Goal: Task Accomplishment & Management: Complete application form

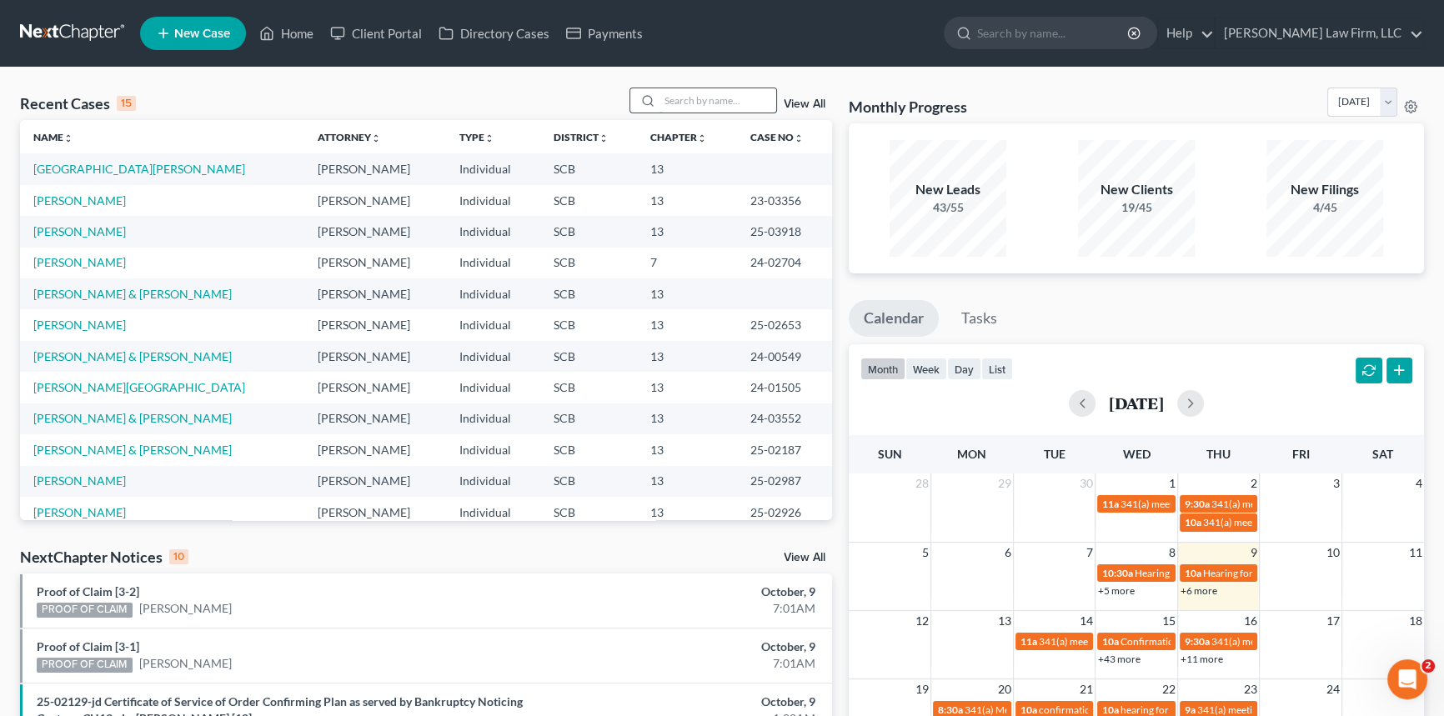
click at [692, 111] on input "search" at bounding box center [717, 100] width 117 height 24
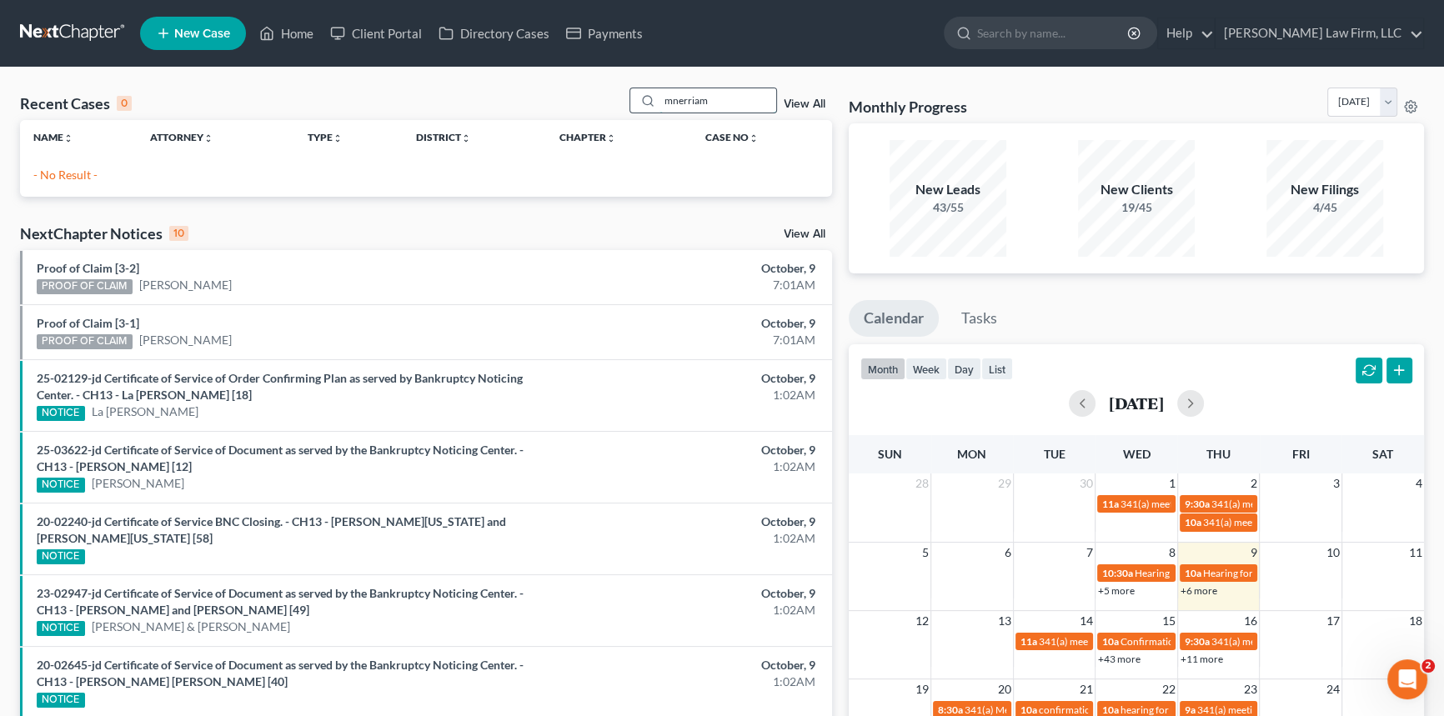
click at [673, 99] on input "mnerriam" at bounding box center [717, 100] width 117 height 24
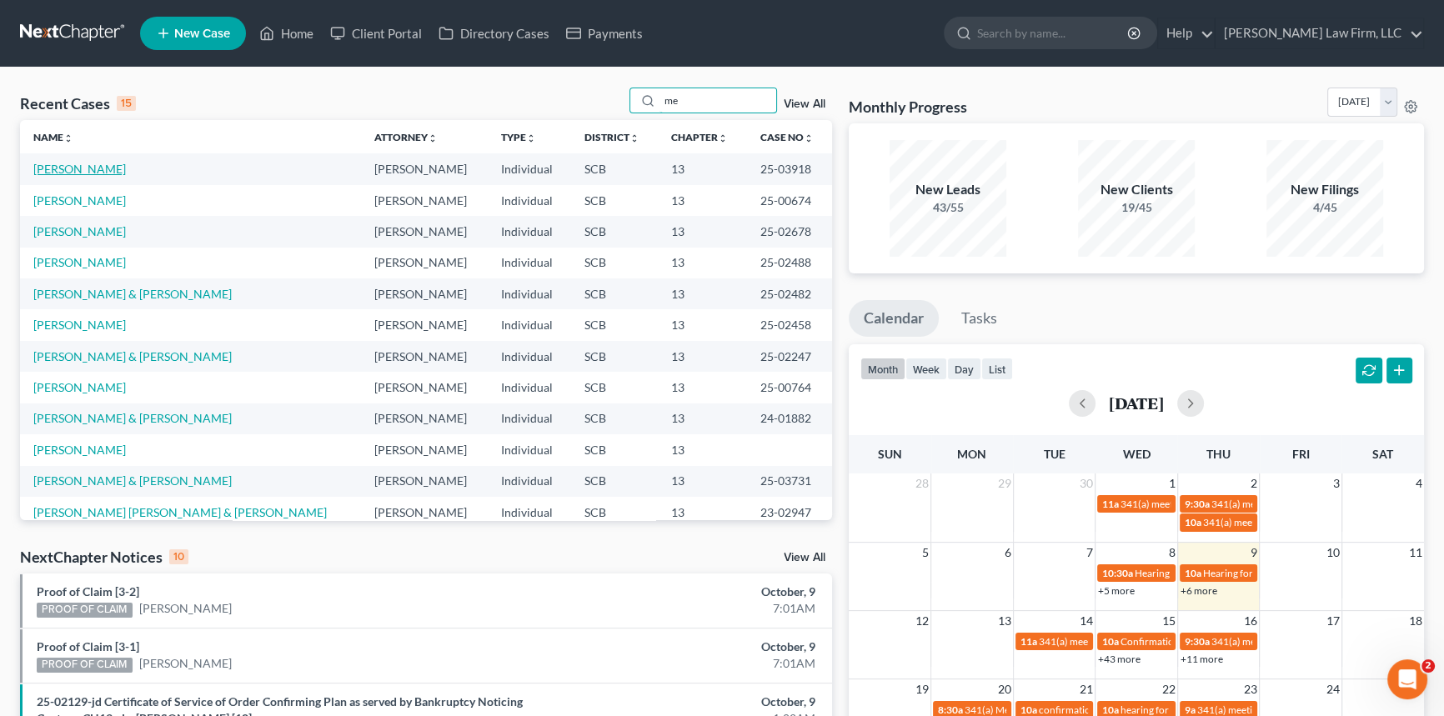
type input "me"
click at [118, 169] on link "[PERSON_NAME]" at bounding box center [79, 169] width 93 height 14
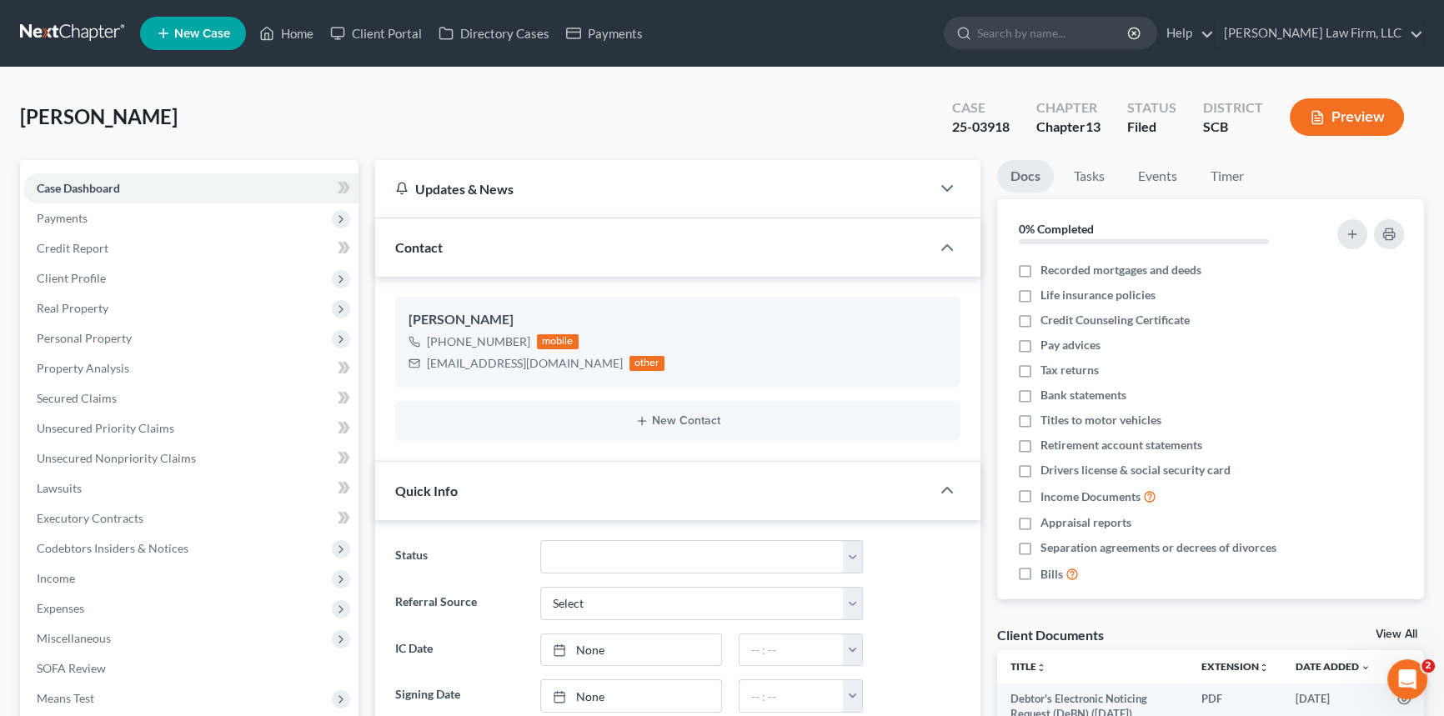
select select "2"
click at [77, 208] on span "Payments" at bounding box center [190, 218] width 335 height 30
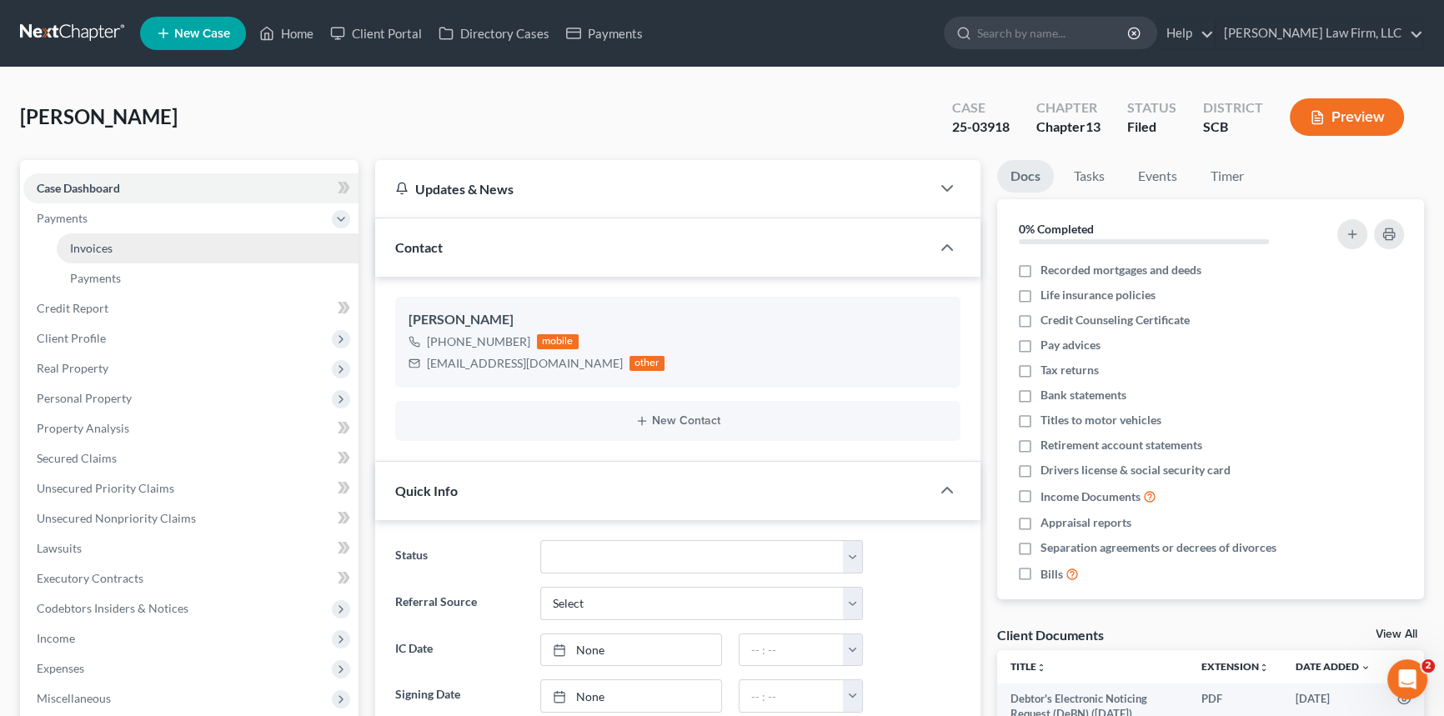
click at [99, 243] on span "Invoices" at bounding box center [91, 248] width 43 height 14
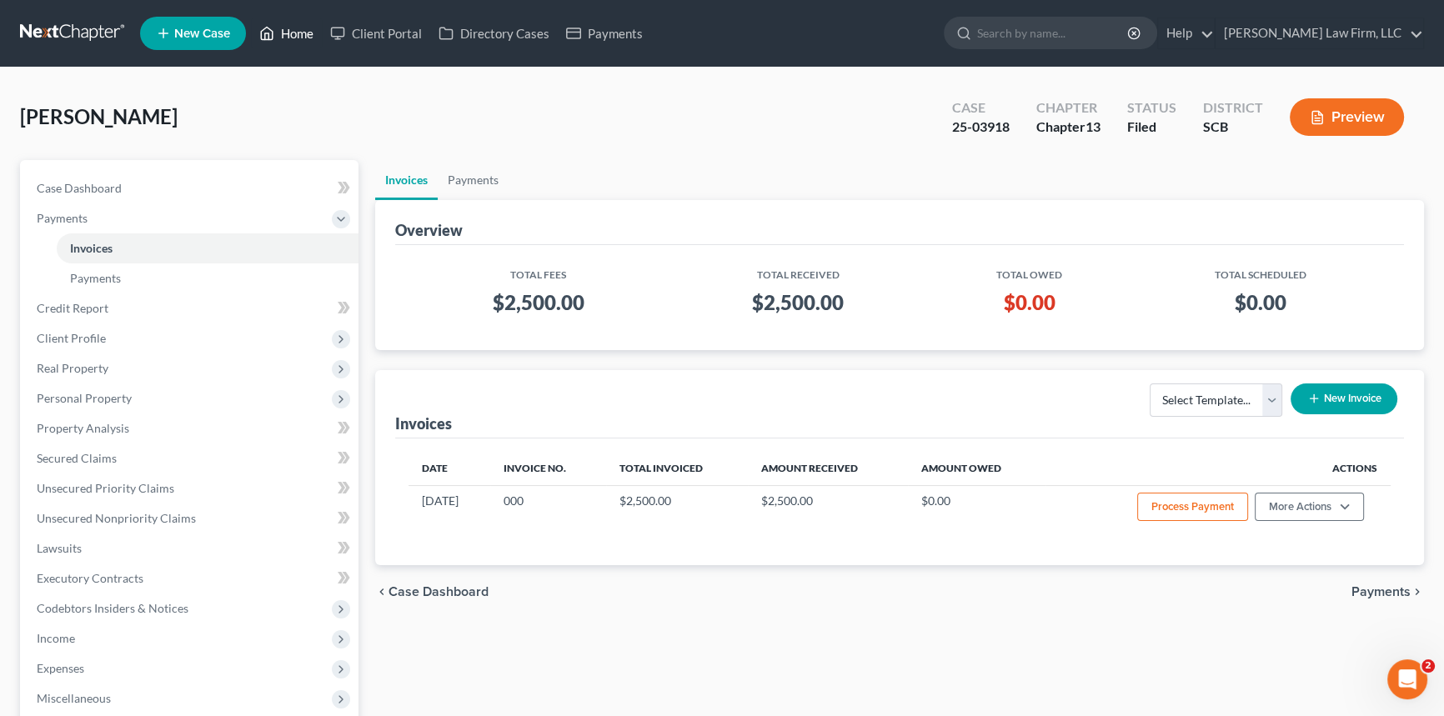
click at [300, 27] on link "Home" at bounding box center [286, 33] width 71 height 30
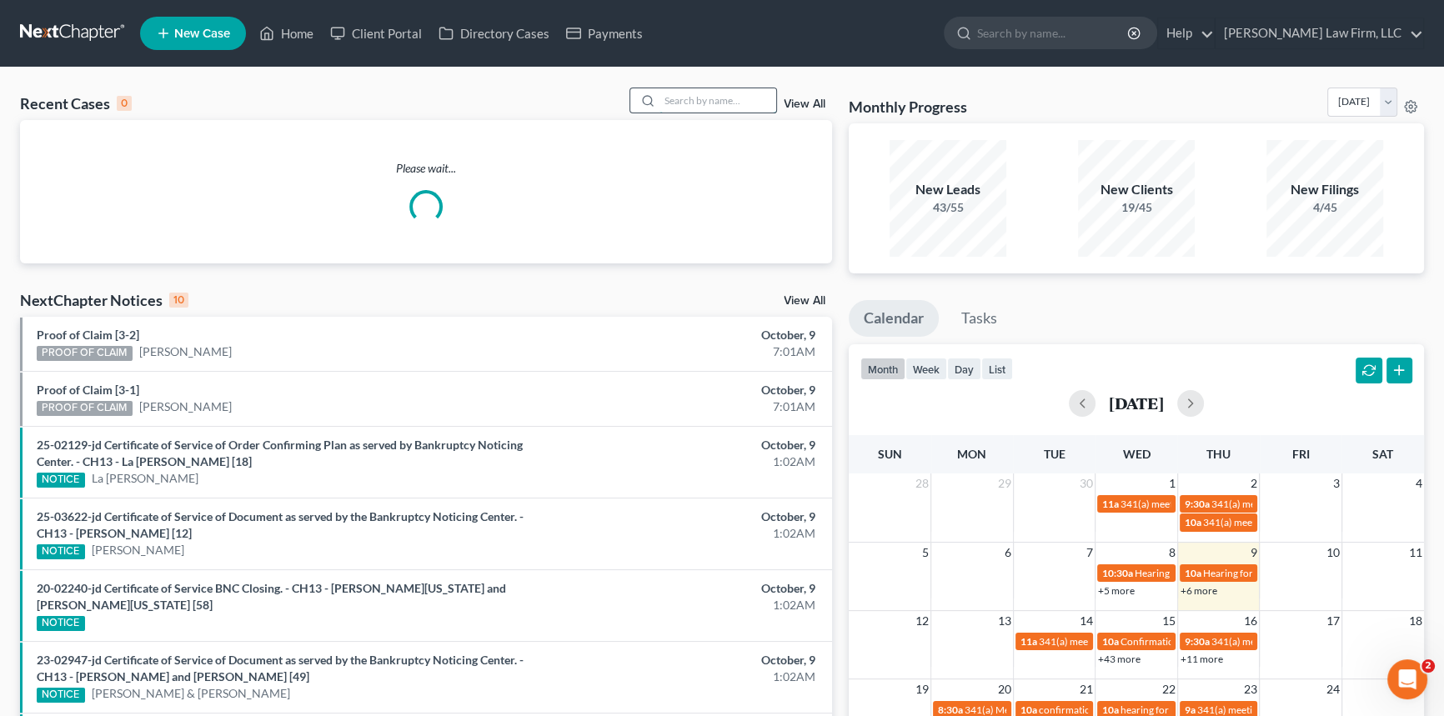
click at [679, 98] on input "search" at bounding box center [717, 100] width 117 height 24
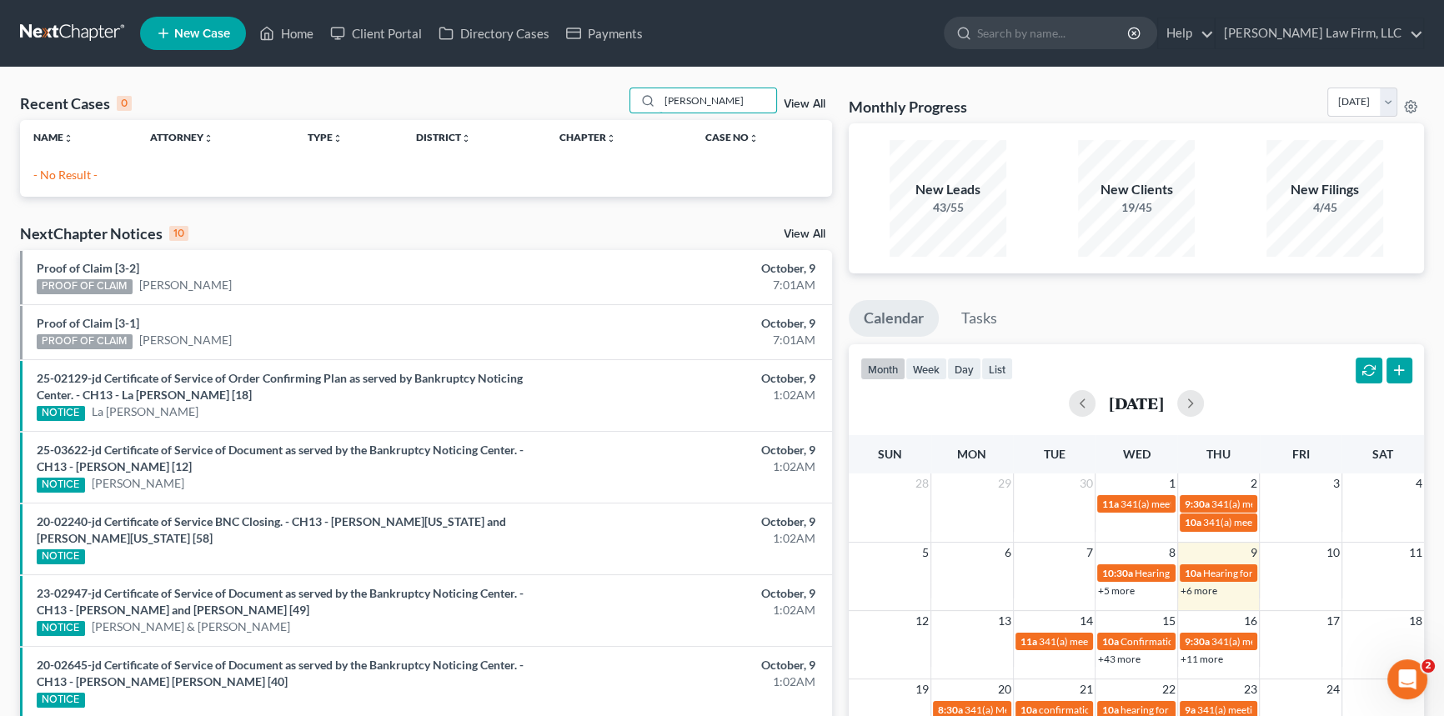
type input "[PERSON_NAME]"
click at [181, 29] on span "New Case" at bounding box center [202, 34] width 56 height 13
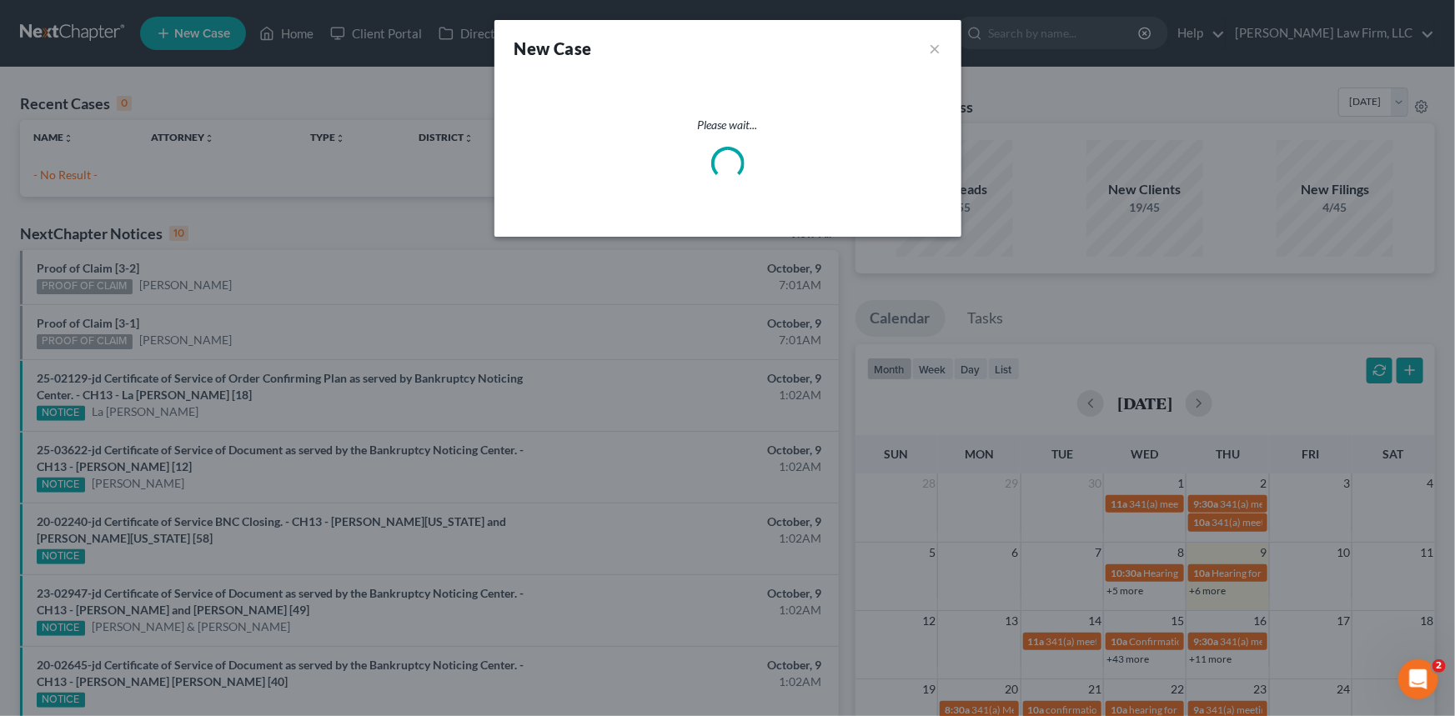
select select "72"
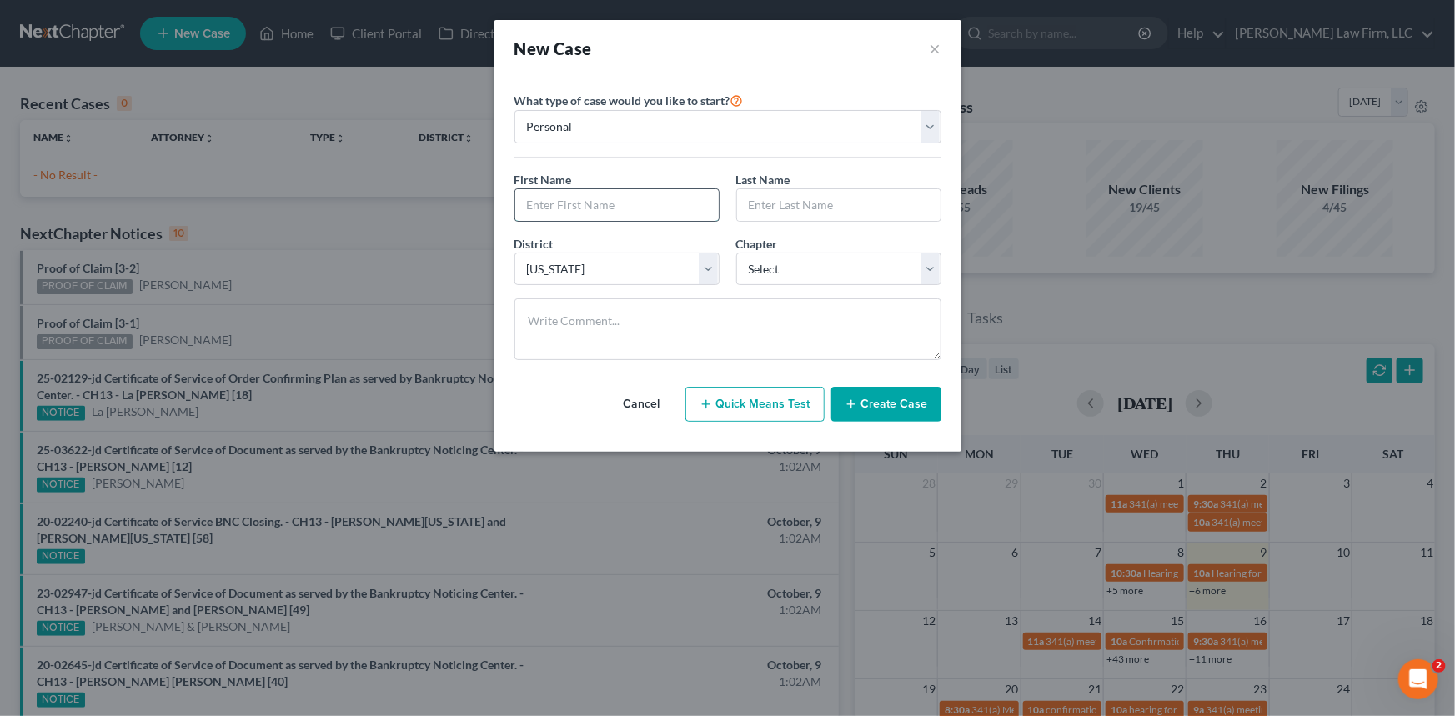
click at [538, 204] on input "text" at bounding box center [616, 205] width 203 height 32
type input "[PERSON_NAME]"
click at [935, 268] on select "Select 7 11 12 13" at bounding box center [838, 269] width 205 height 33
select select "3"
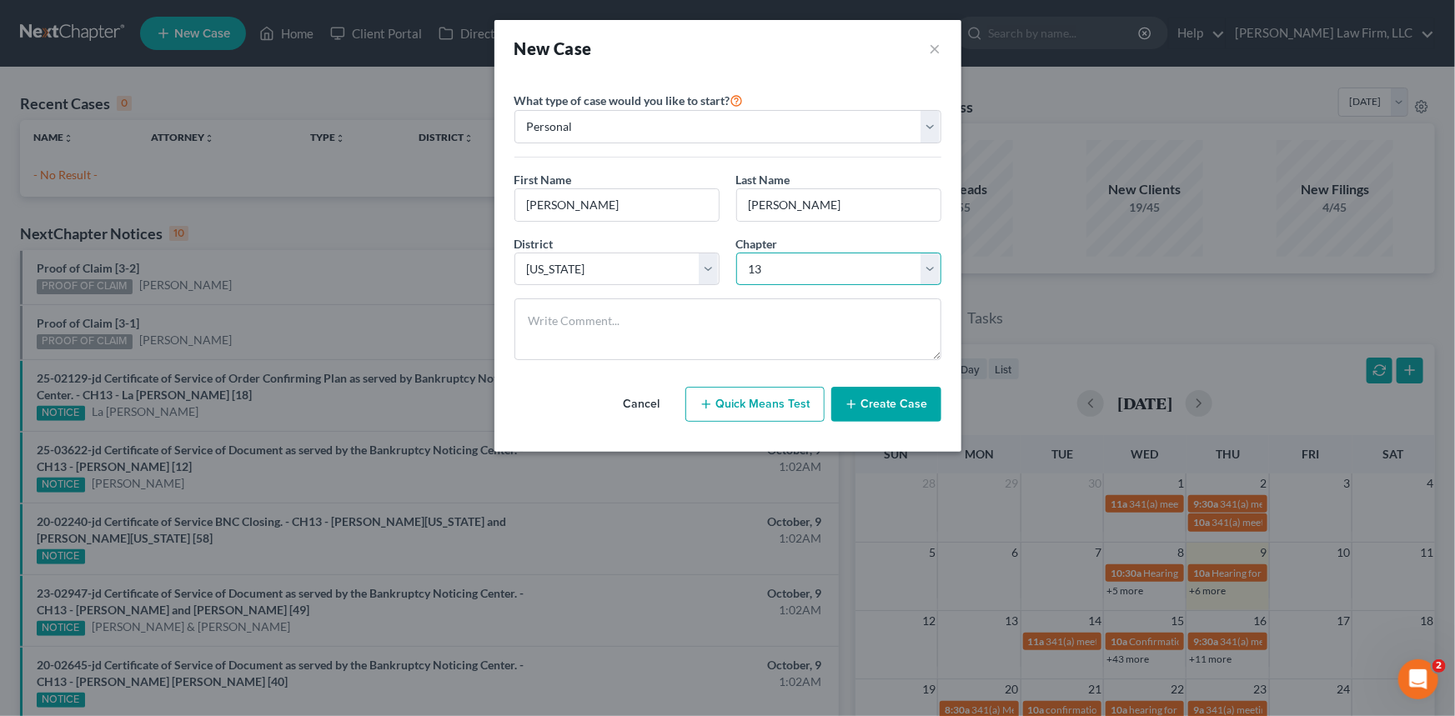
click at [736, 253] on select "Select 7 11 12 13" at bounding box center [838, 269] width 205 height 33
click at [906, 401] on button "Create Case" at bounding box center [886, 404] width 110 height 35
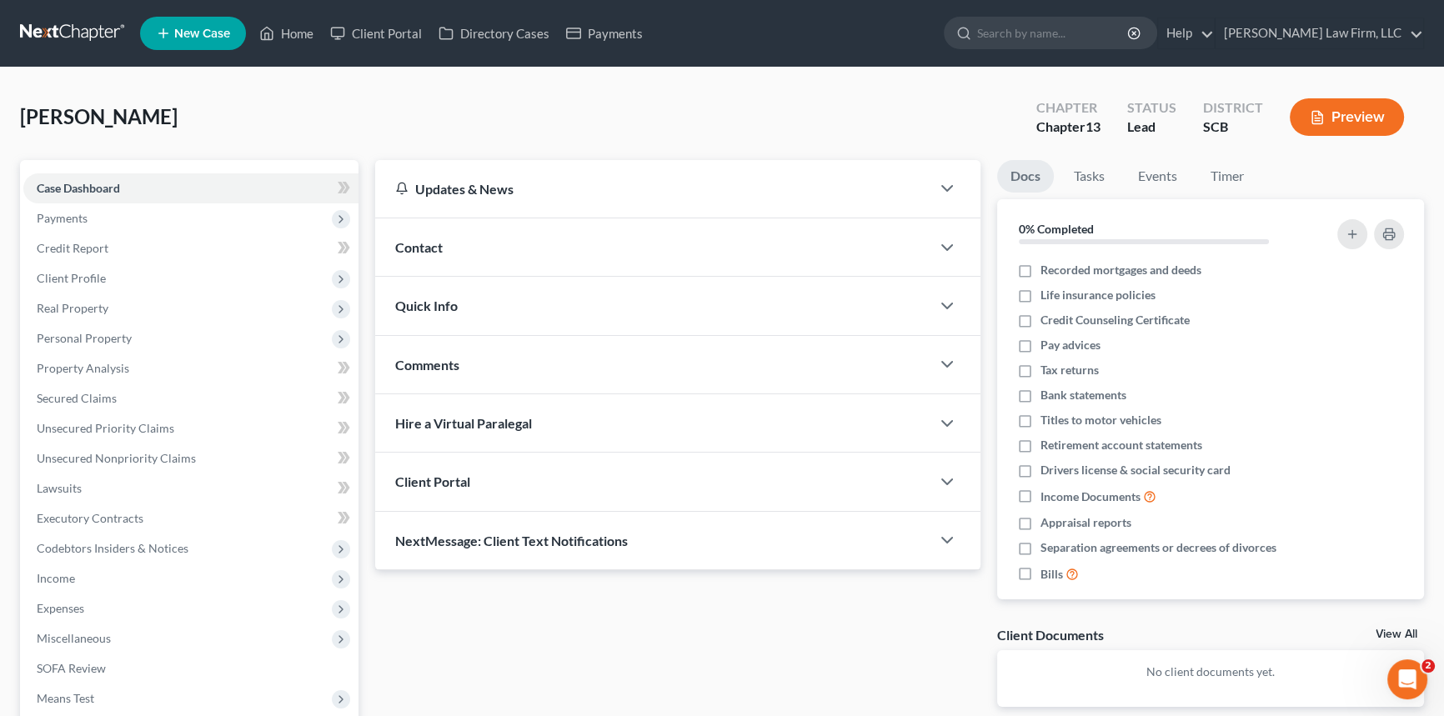
click at [437, 239] on span "Contact" at bounding box center [419, 247] width 48 height 16
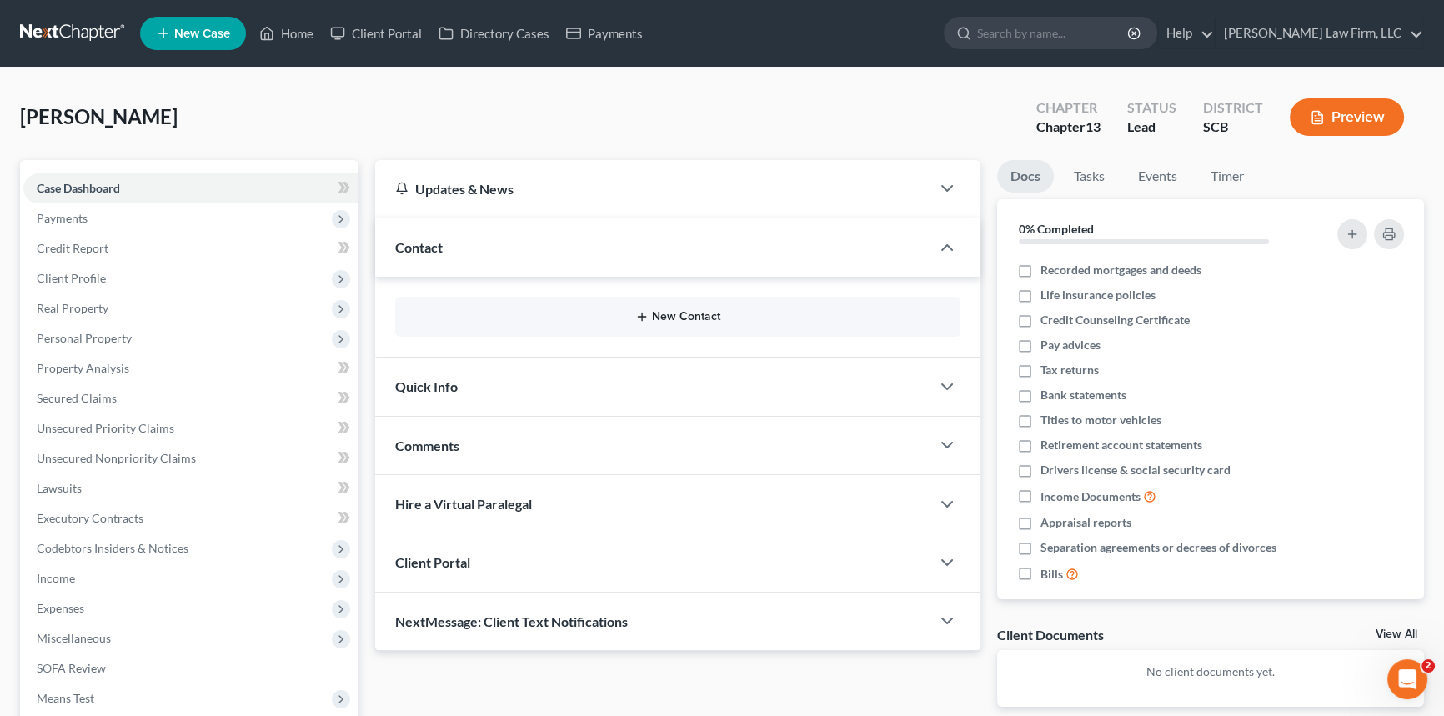
click at [692, 314] on button "New Contact" at bounding box center [677, 316] width 539 height 13
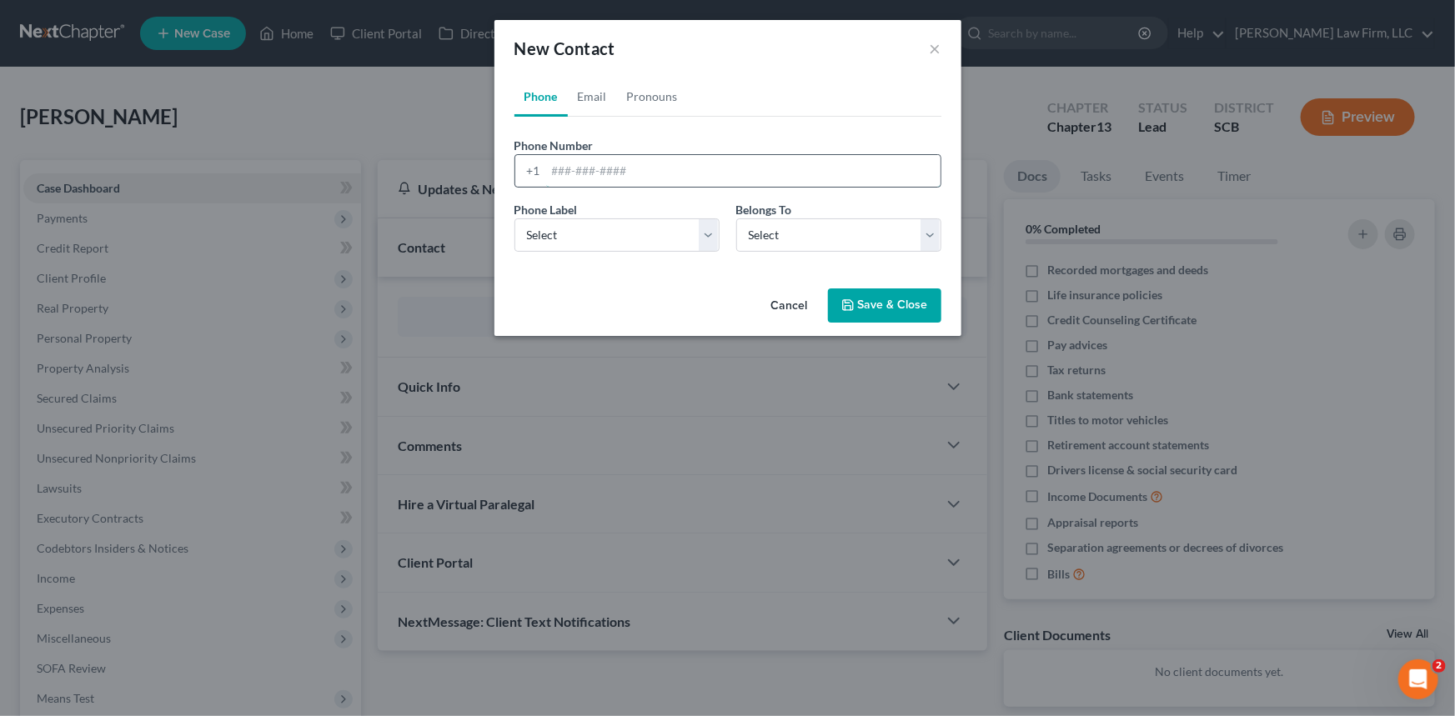
click at [548, 173] on input "tel" at bounding box center [743, 171] width 394 height 32
type input "[PHONE_NUMBER]"
click at [542, 233] on select "Select Mobile Home Work Other" at bounding box center [616, 234] width 205 height 33
select select "0"
click at [514, 218] on select "Select Mobile Home Work Other" at bounding box center [616, 234] width 205 height 33
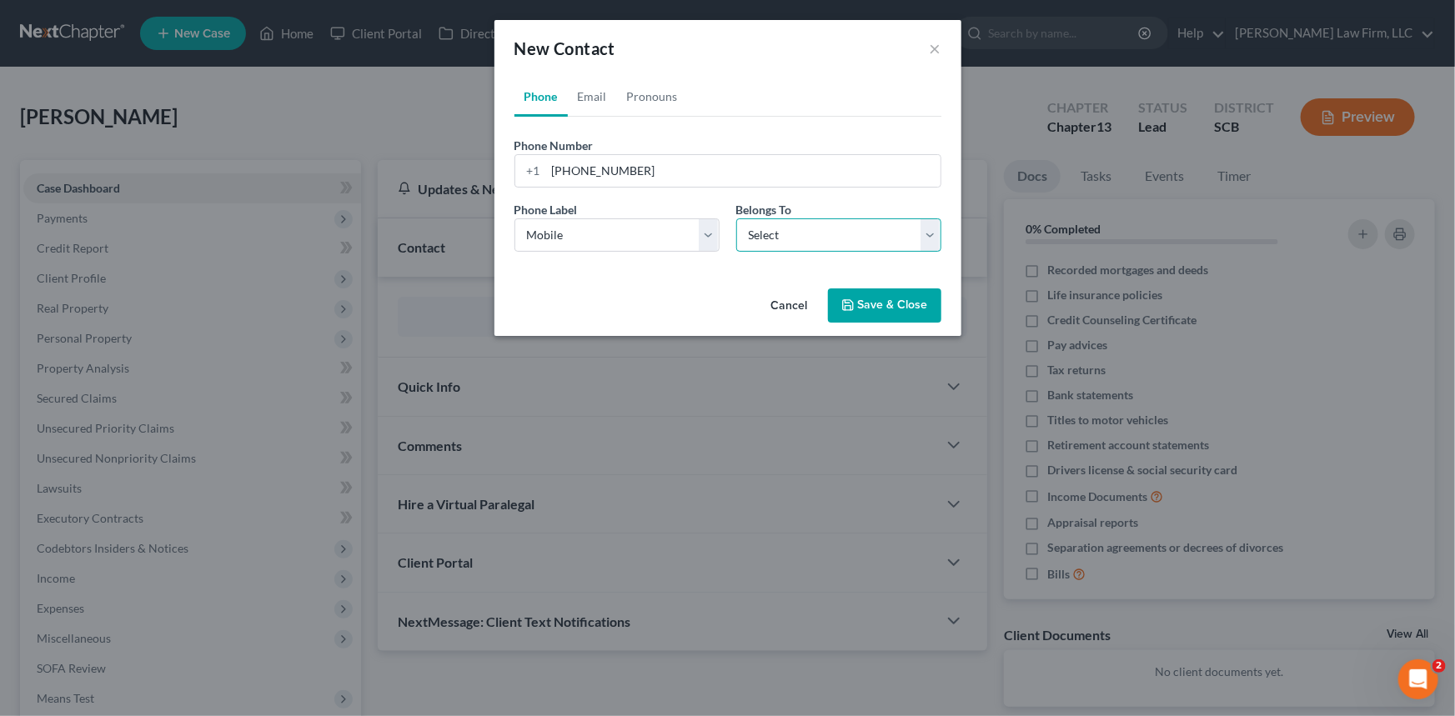
click at [784, 246] on select "Select Client Other" at bounding box center [838, 234] width 205 height 33
select select "0"
click at [736, 218] on select "Select Client Other" at bounding box center [838, 234] width 205 height 33
select select "0"
click at [589, 92] on link "Email" at bounding box center [592, 97] width 49 height 40
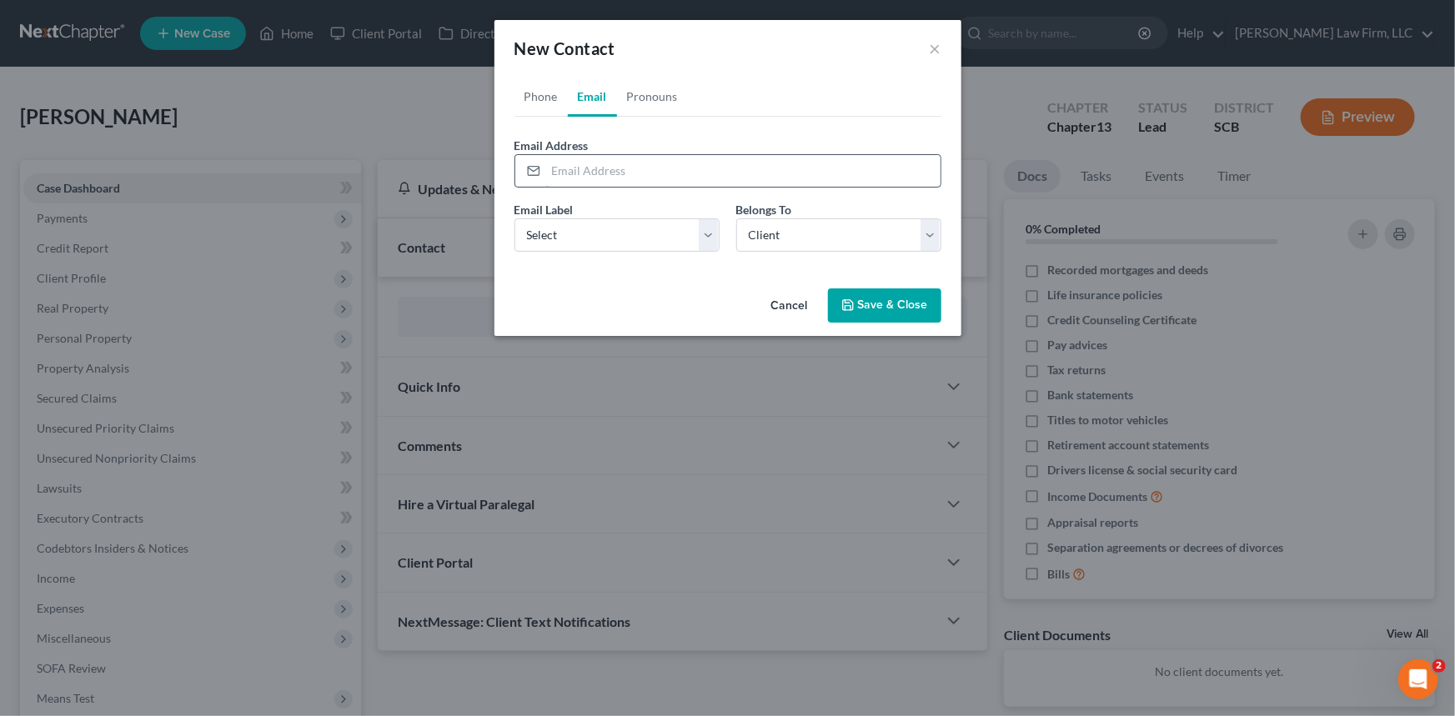
click at [554, 164] on input "email" at bounding box center [743, 171] width 394 height 32
type input "[EMAIL_ADDRESS][DOMAIN_NAME]"
click at [525, 233] on select "Select Home Work Other" at bounding box center [616, 234] width 205 height 33
select select "0"
click at [514, 218] on select "Select Home Work Other" at bounding box center [616, 234] width 205 height 33
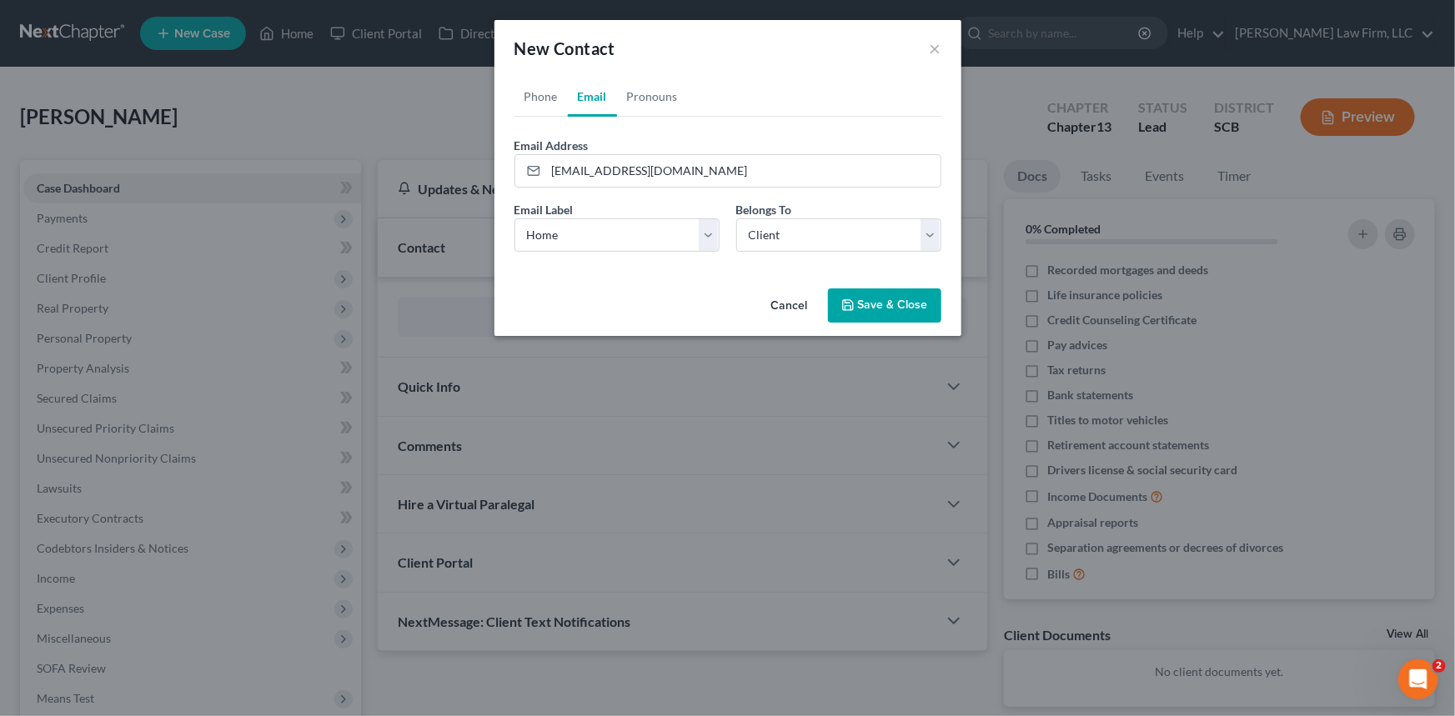
click at [876, 300] on button "Save & Close" at bounding box center [884, 305] width 113 height 35
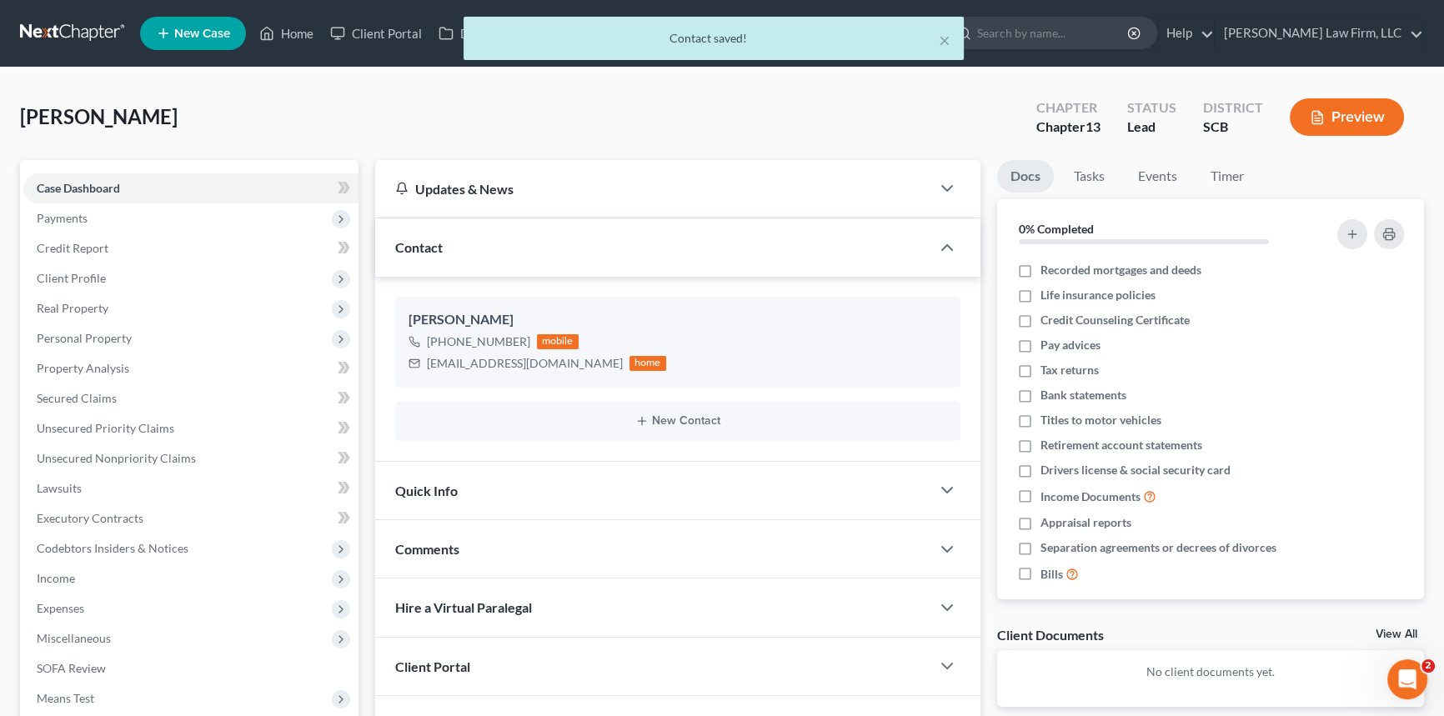
click at [437, 483] on span "Quick Info" at bounding box center [426, 491] width 63 height 16
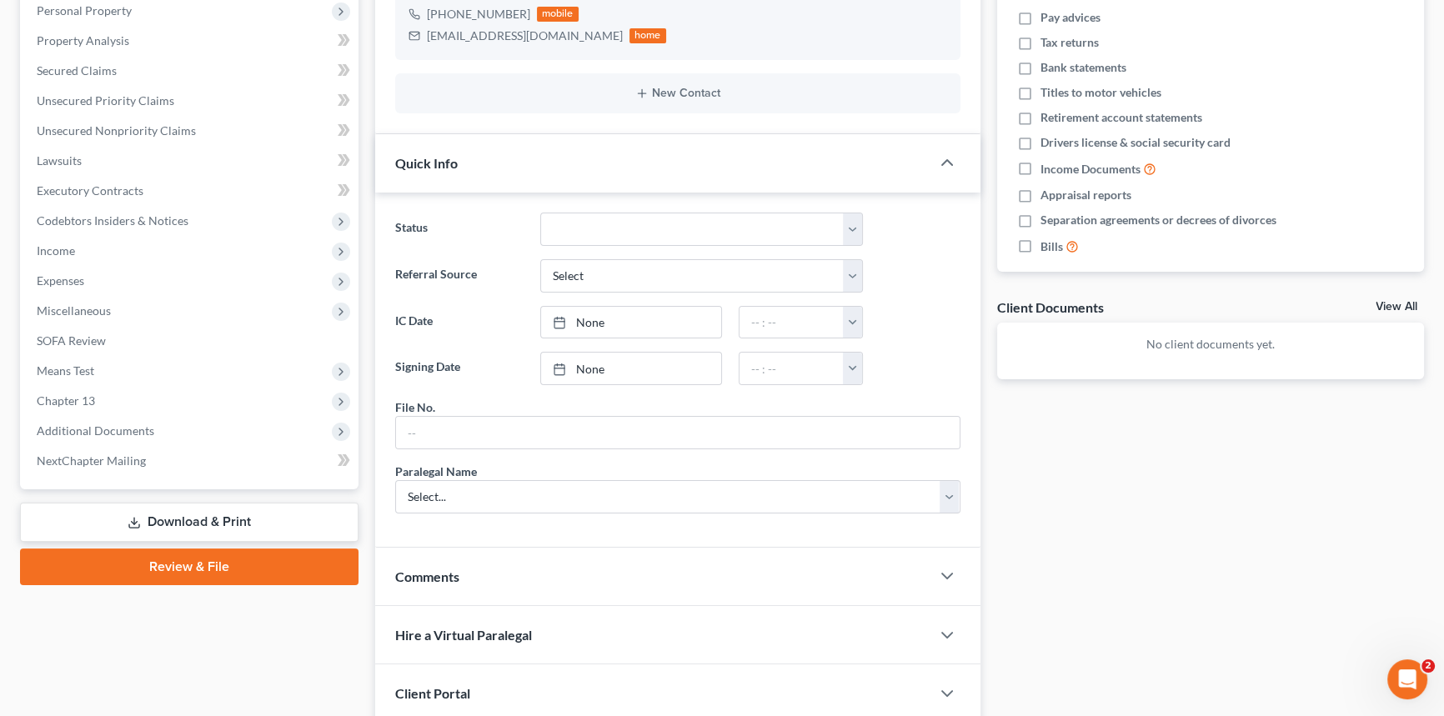
scroll to position [454, 0]
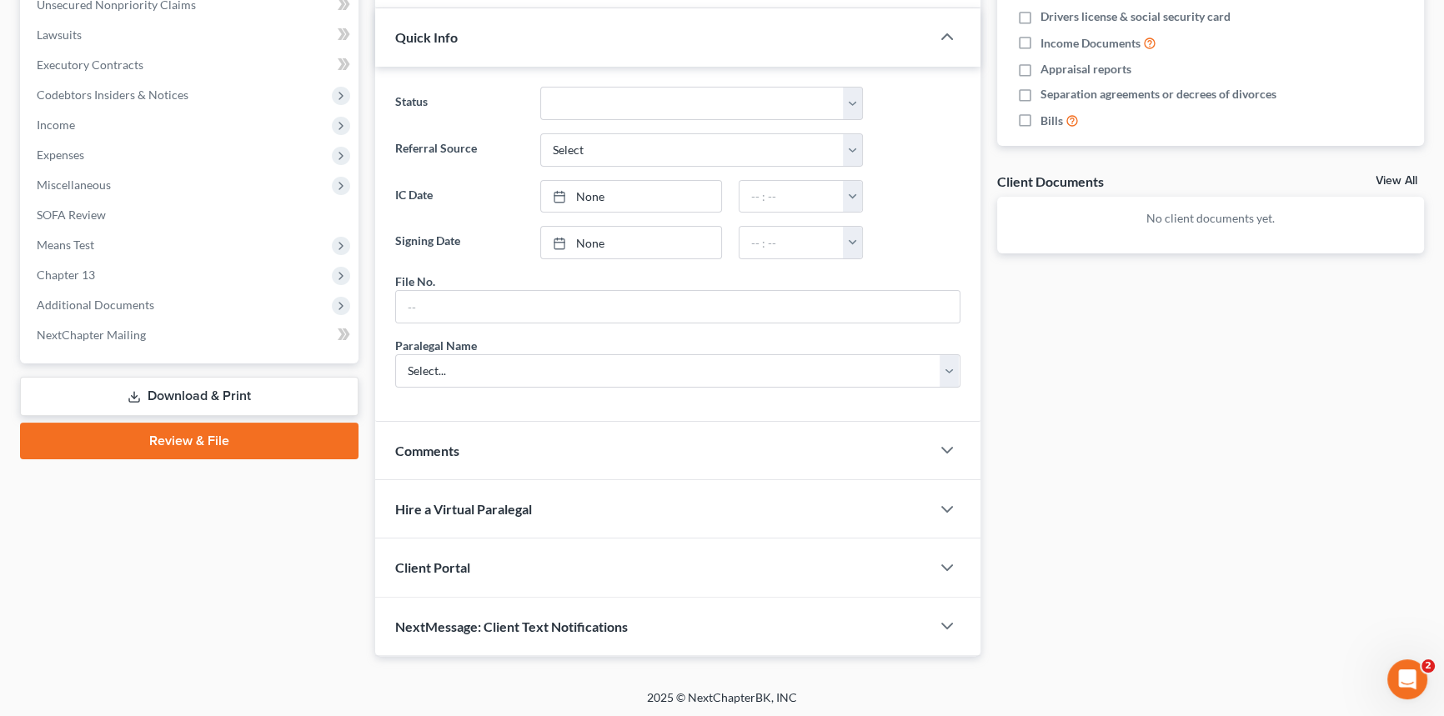
click at [444, 559] on span "Client Portal" at bounding box center [432, 567] width 75 height 16
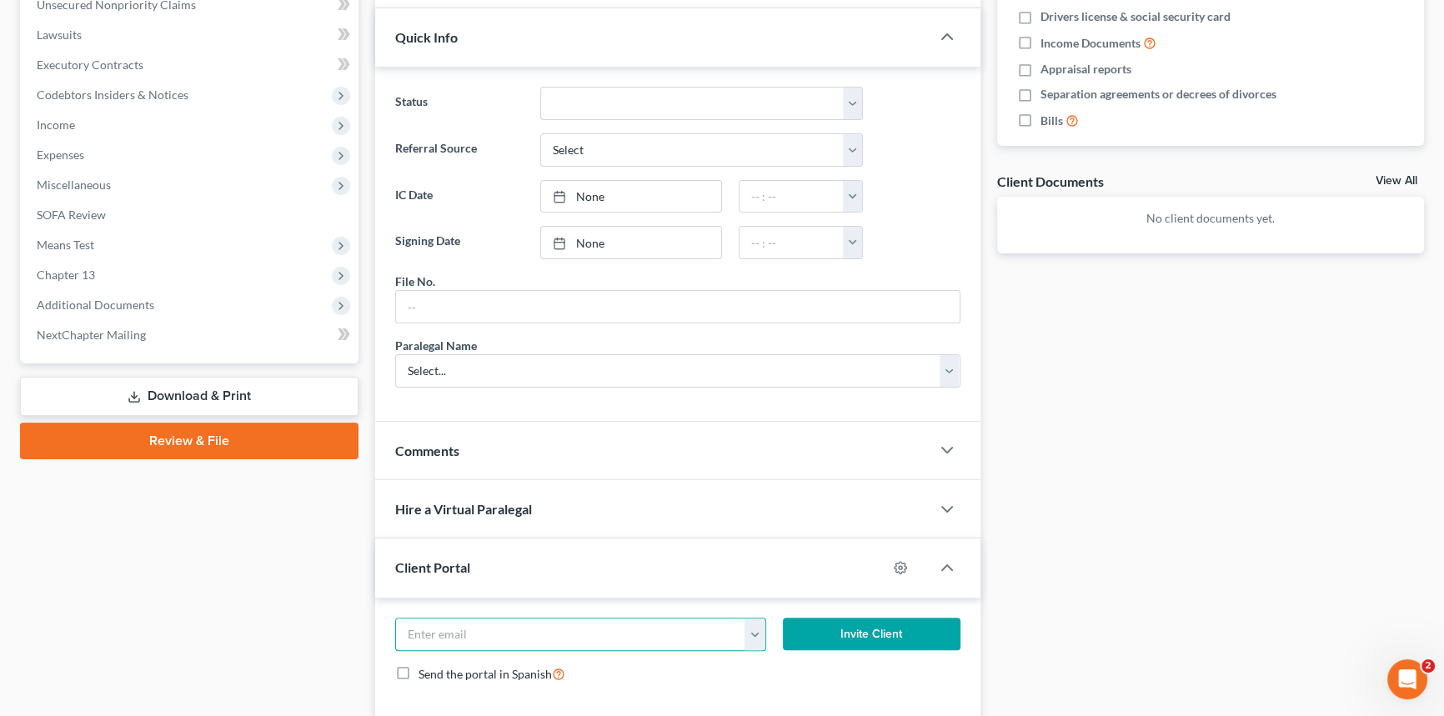
click at [435, 612] on div "[EMAIL_ADDRESS][DOMAIN_NAME] Invite Client Send the portal in Spanish" at bounding box center [677, 658] width 605 height 120
type input "[EMAIL_ADDRESS][DOMAIN_NAME]"
click at [873, 622] on button "Invite Client" at bounding box center [872, 634] width 178 height 33
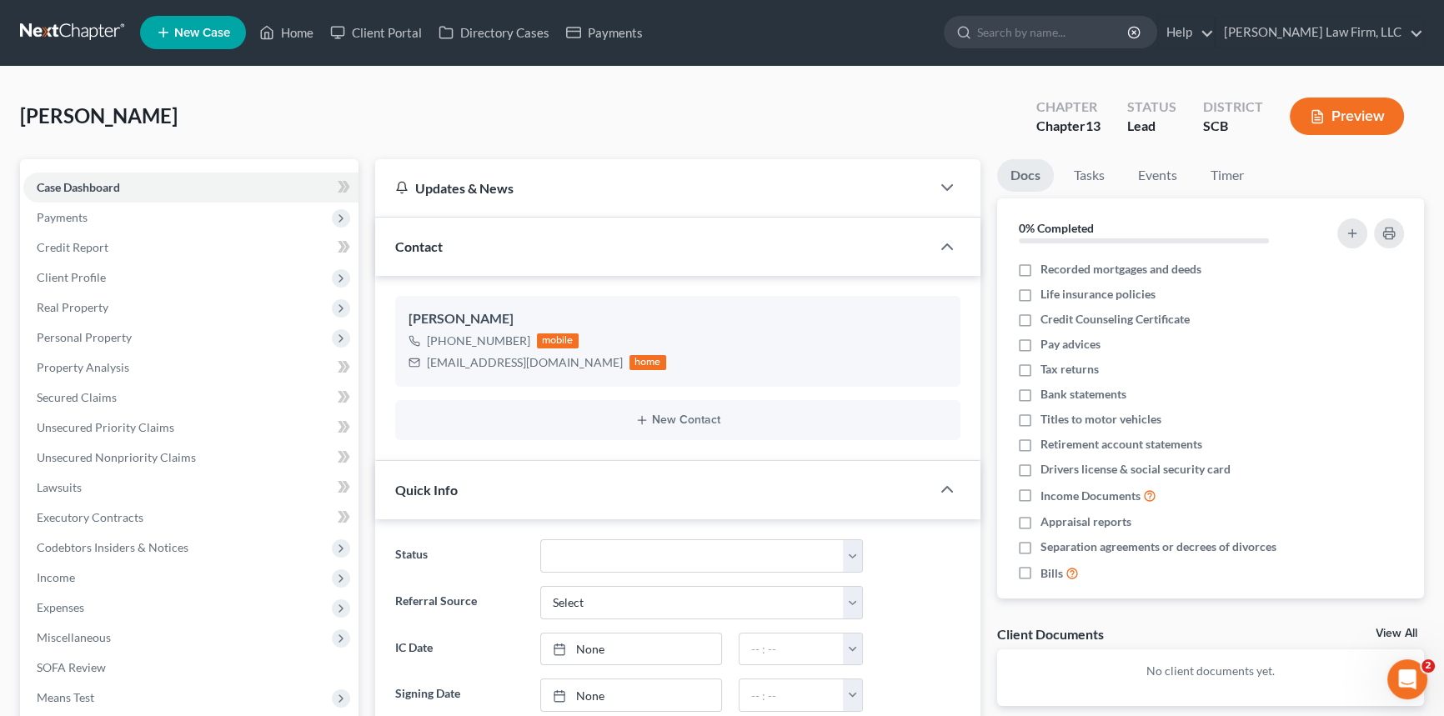
scroll to position [0, 0]
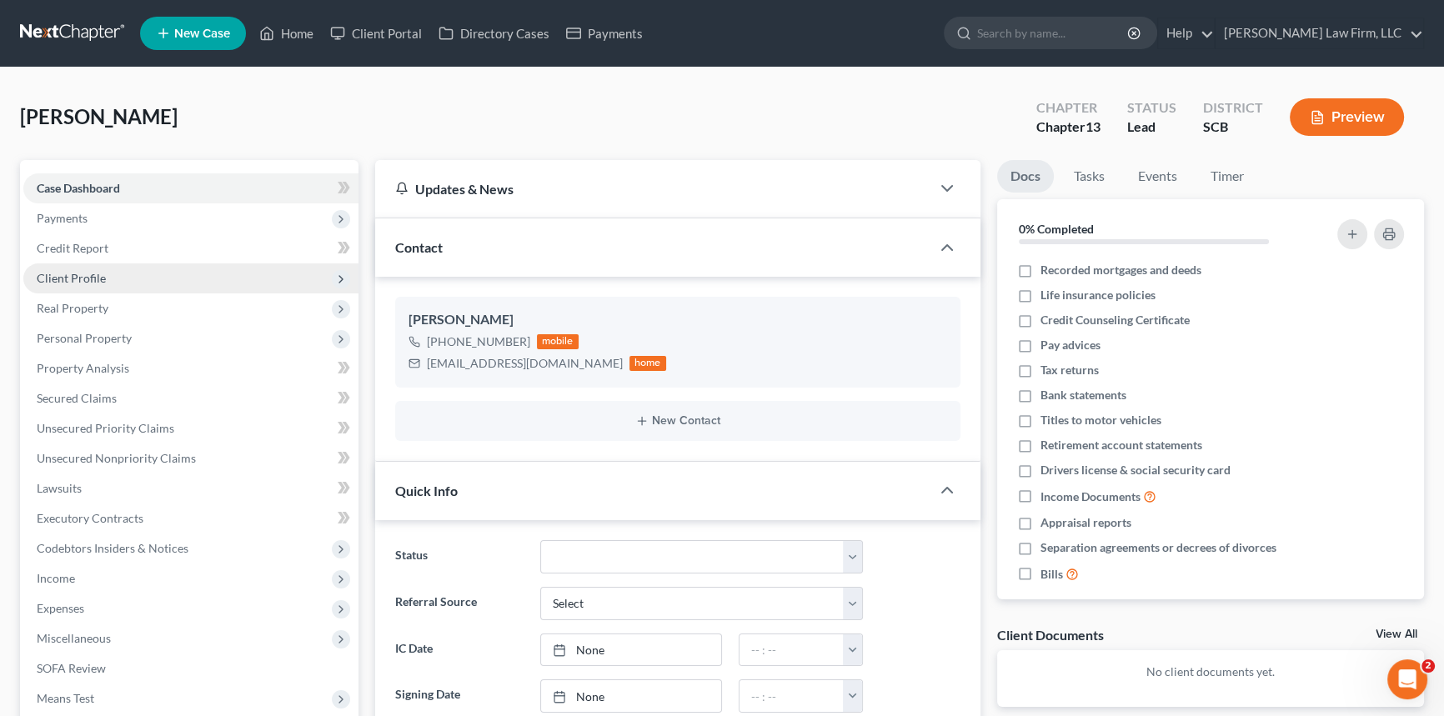
click at [83, 277] on span "Client Profile" at bounding box center [71, 278] width 69 height 14
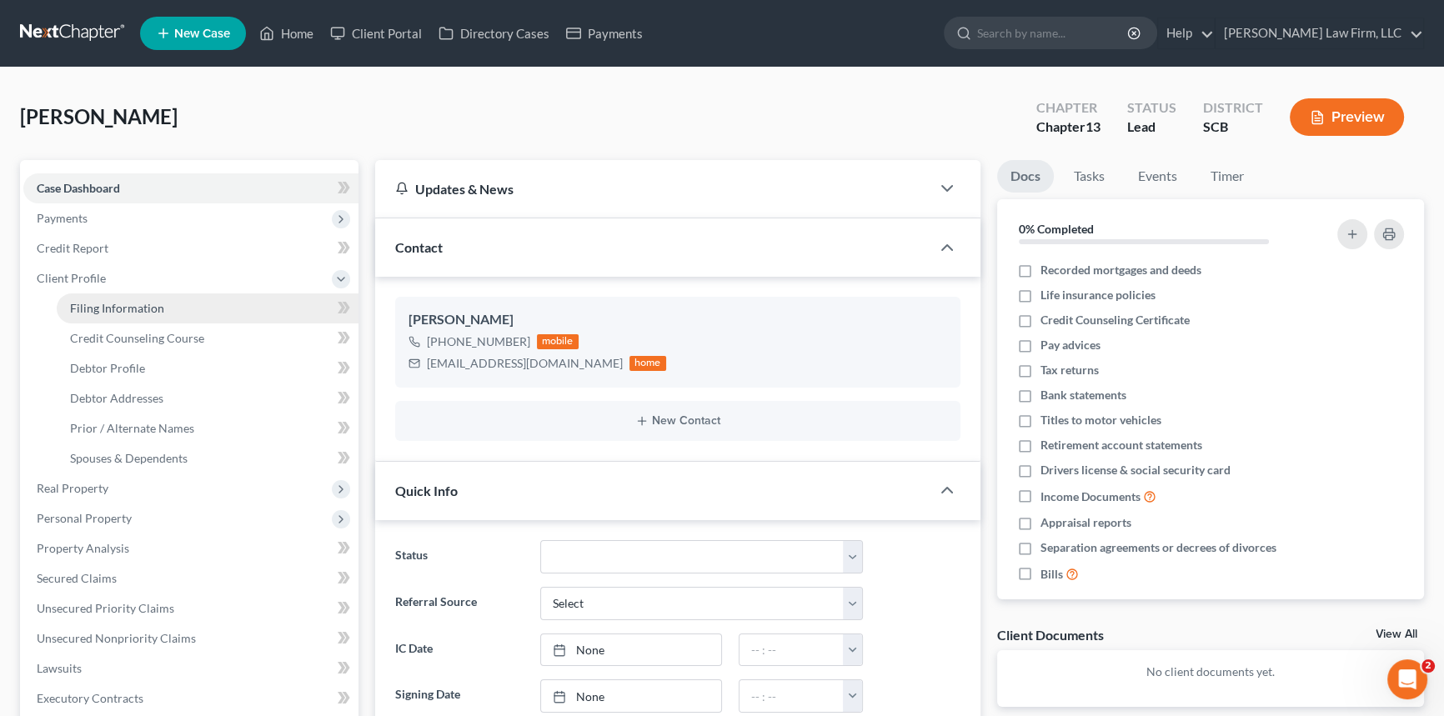
click at [112, 307] on span "Filing Information" at bounding box center [117, 308] width 94 height 14
select select "1"
select select "0"
select select "3"
select select "72"
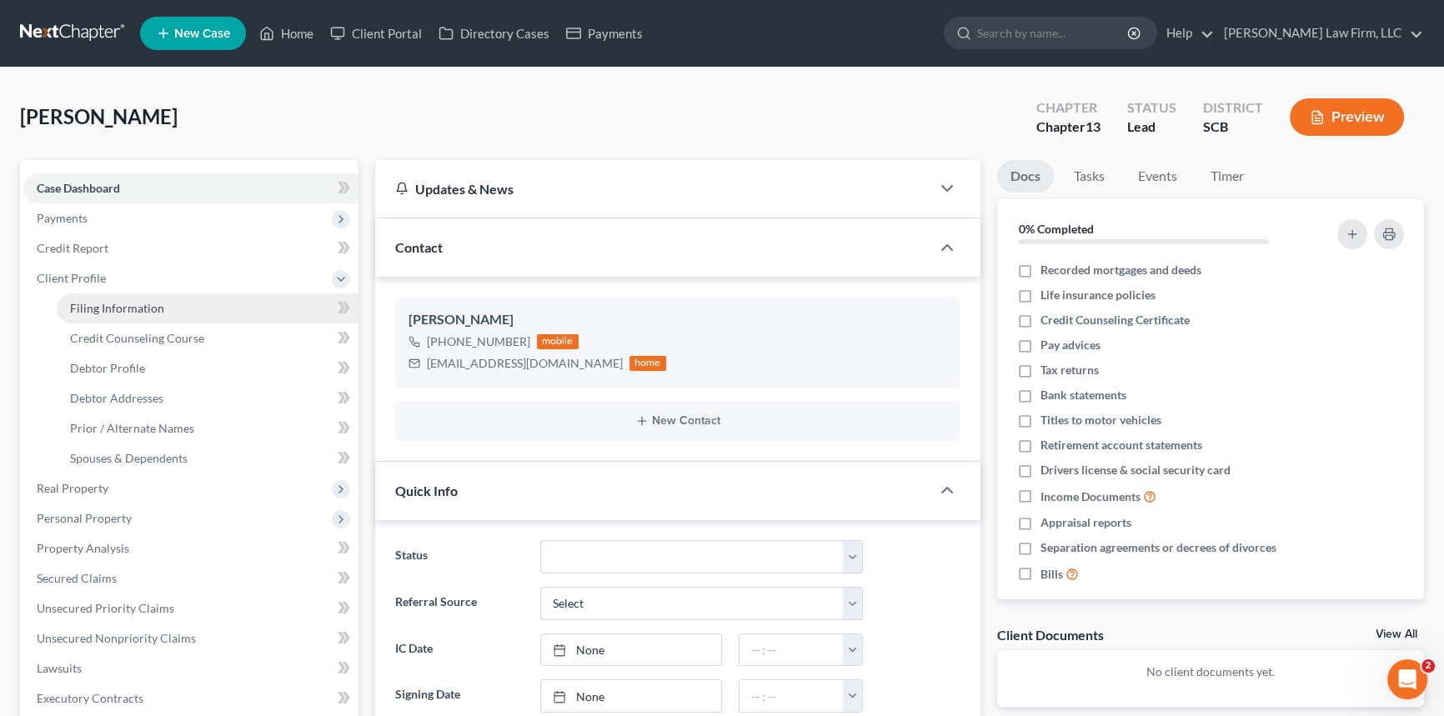
select select "42"
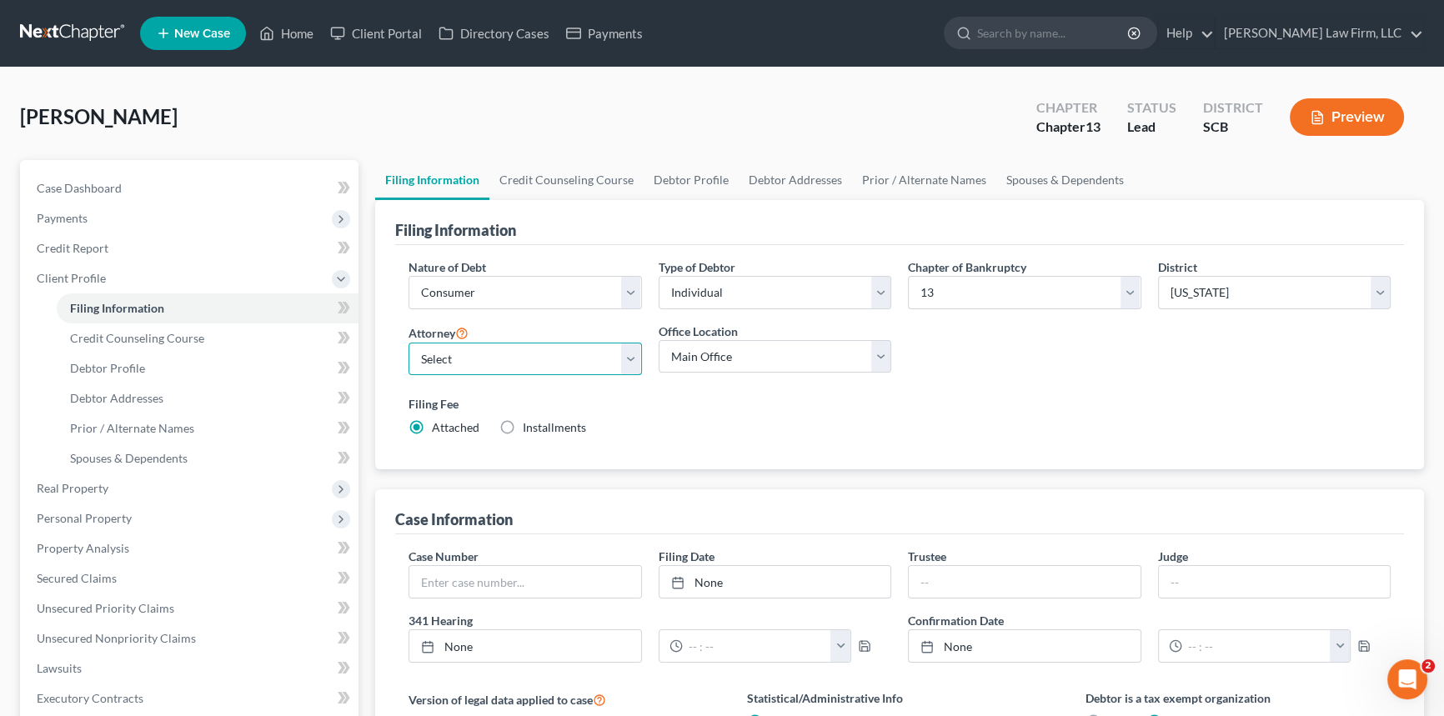
click at [636, 363] on select "Select [PERSON_NAME] - SCB [PERSON_NAME] - SCB" at bounding box center [524, 359] width 233 height 33
select select "0"
click at [408, 343] on select "Select [PERSON_NAME] - SCB [PERSON_NAME] - SCB" at bounding box center [524, 359] width 233 height 33
click at [99, 361] on span "Debtor Profile" at bounding box center [107, 368] width 75 height 14
select select "0"
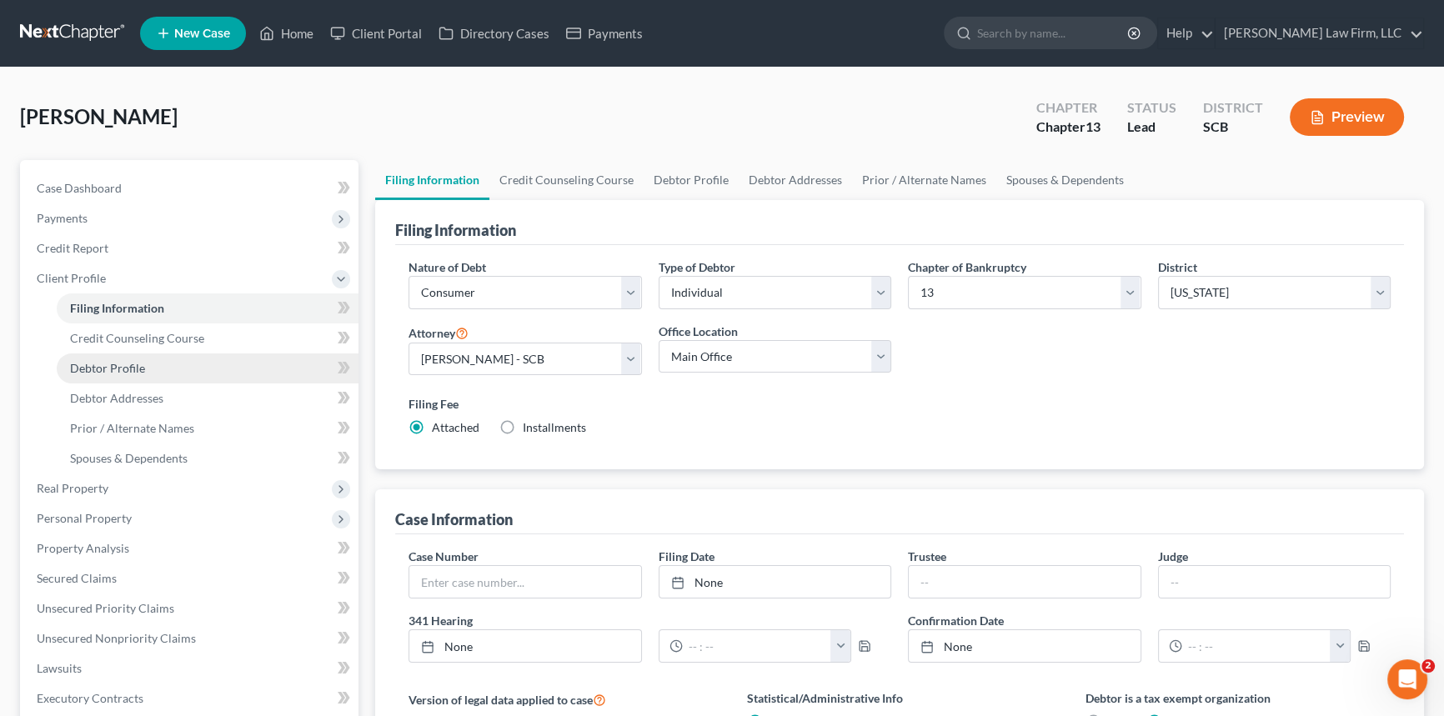
select select "0"
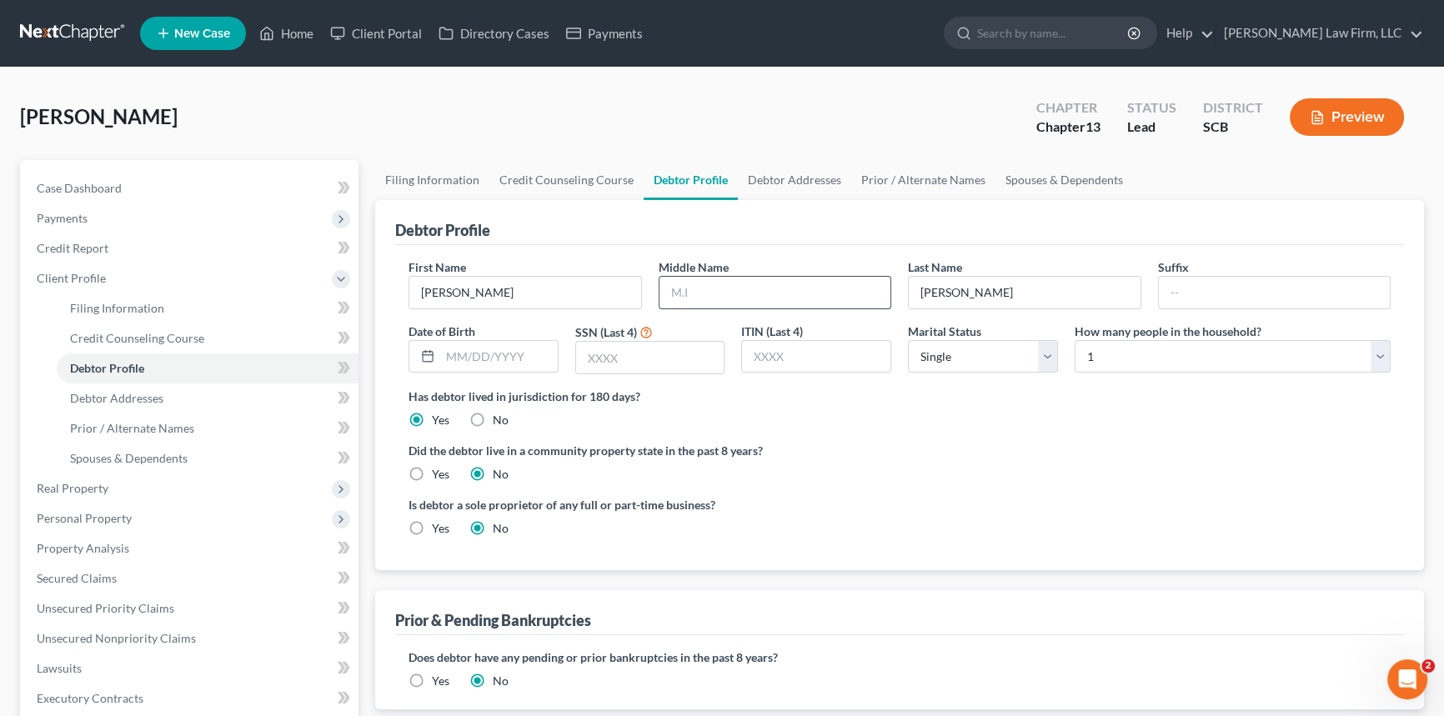
click at [676, 293] on input "text" at bounding box center [775, 293] width 232 height 32
type input "M."
click at [125, 396] on span "Debtor Addresses" at bounding box center [116, 398] width 93 height 14
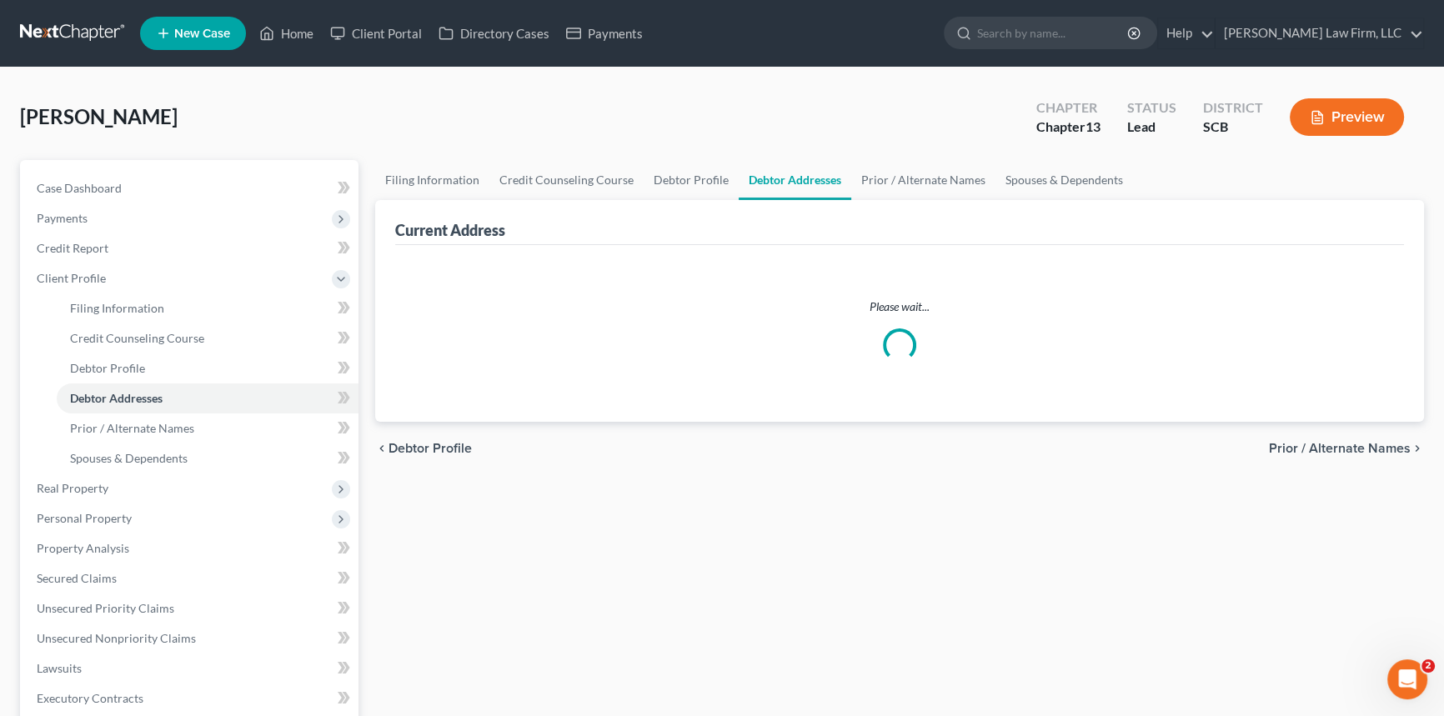
select select "0"
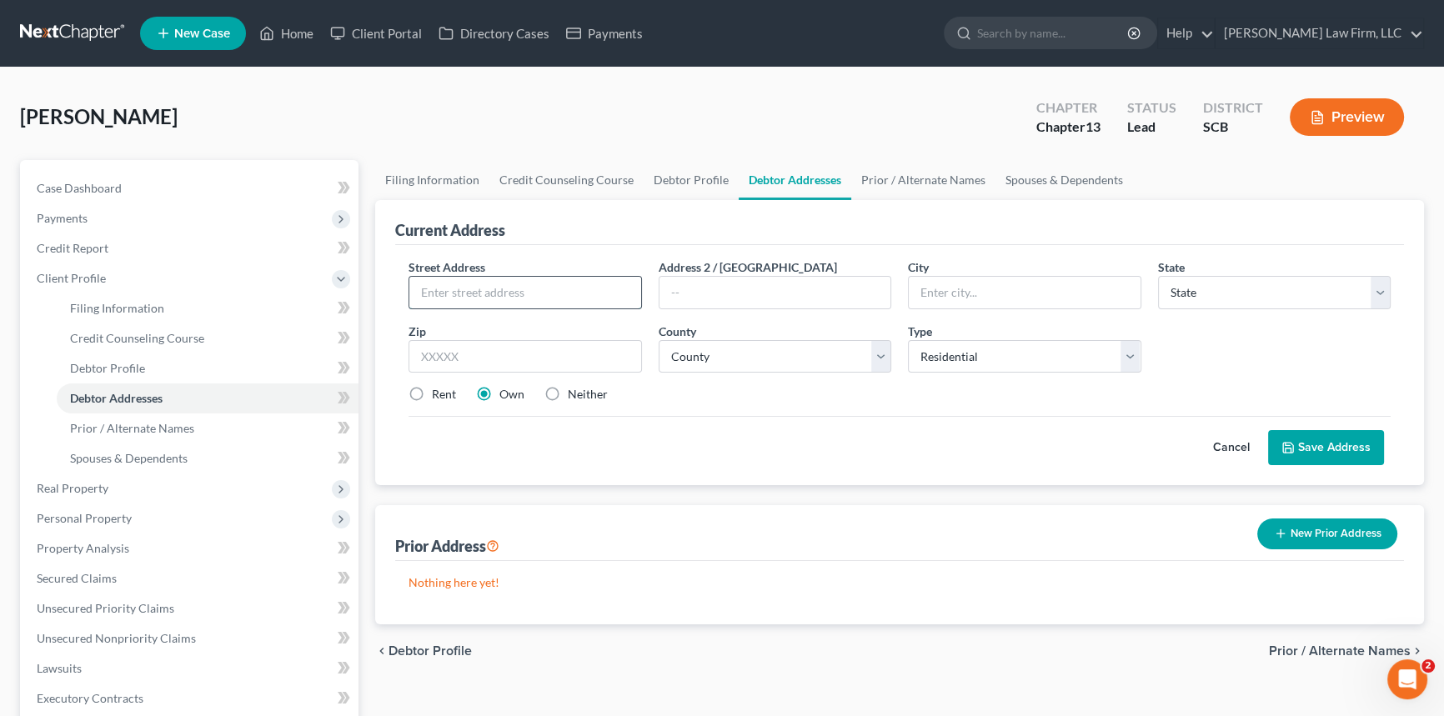
click at [427, 290] on input "text" at bounding box center [525, 293] width 232 height 32
type input "[STREET_ADDRESS]"
type input "`"
type input "Moncks Corner"
select select "42"
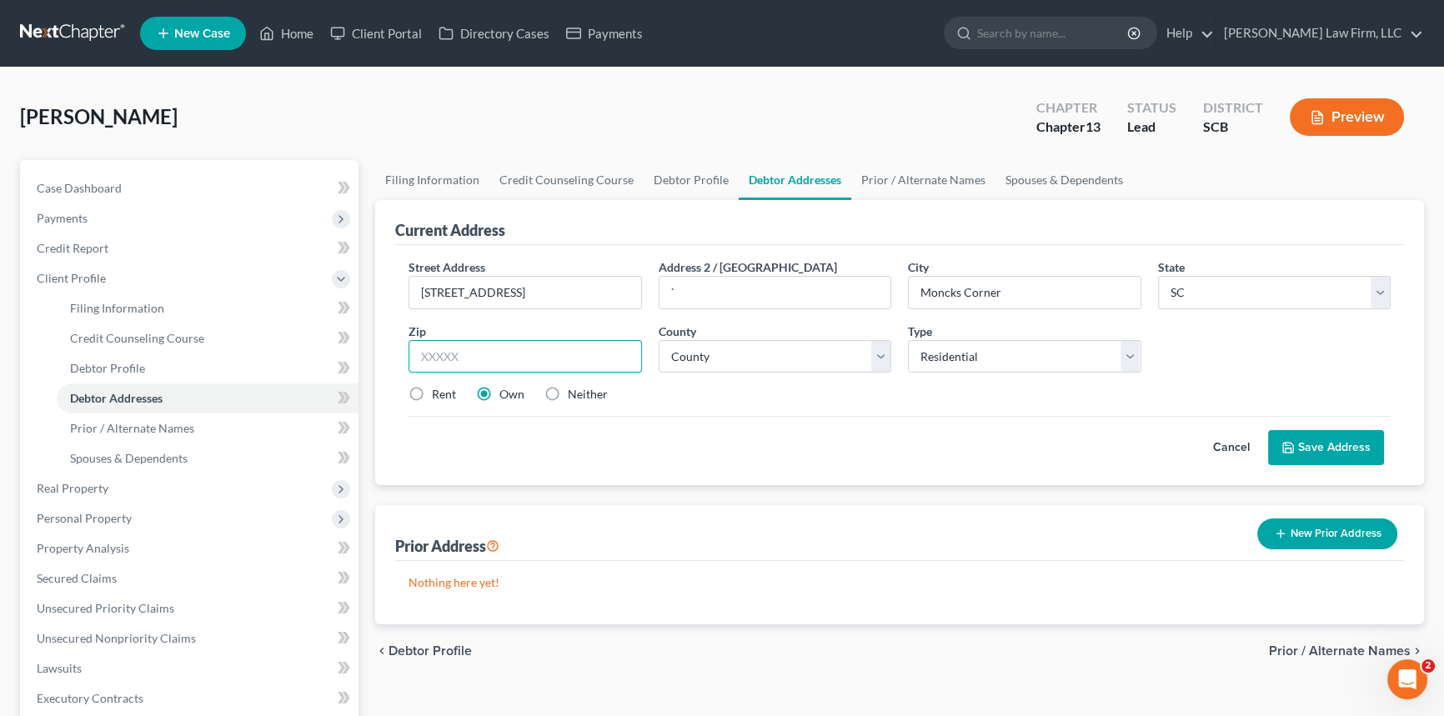
click at [419, 350] on input "text" at bounding box center [524, 356] width 233 height 33
type input "29461"
click at [707, 353] on select "County [GEOGRAPHIC_DATA] [GEOGRAPHIC_DATA] [GEOGRAPHIC_DATA] [GEOGRAPHIC_DATA] …" at bounding box center [775, 356] width 233 height 33
select select "9"
click at [659, 340] on select "County [GEOGRAPHIC_DATA] [GEOGRAPHIC_DATA] [GEOGRAPHIC_DATA] [GEOGRAPHIC_DATA] …" at bounding box center [775, 356] width 233 height 33
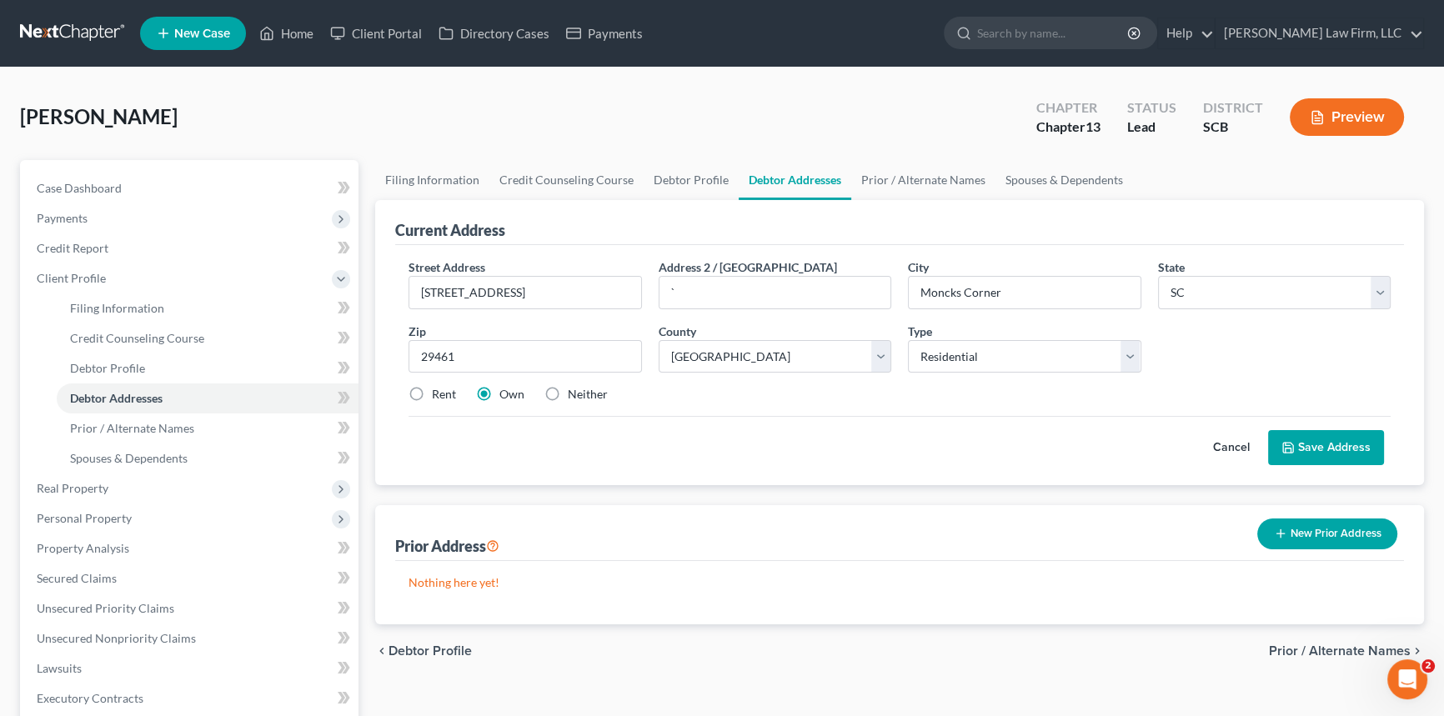
click at [1332, 437] on button "Save Address" at bounding box center [1326, 447] width 116 height 35
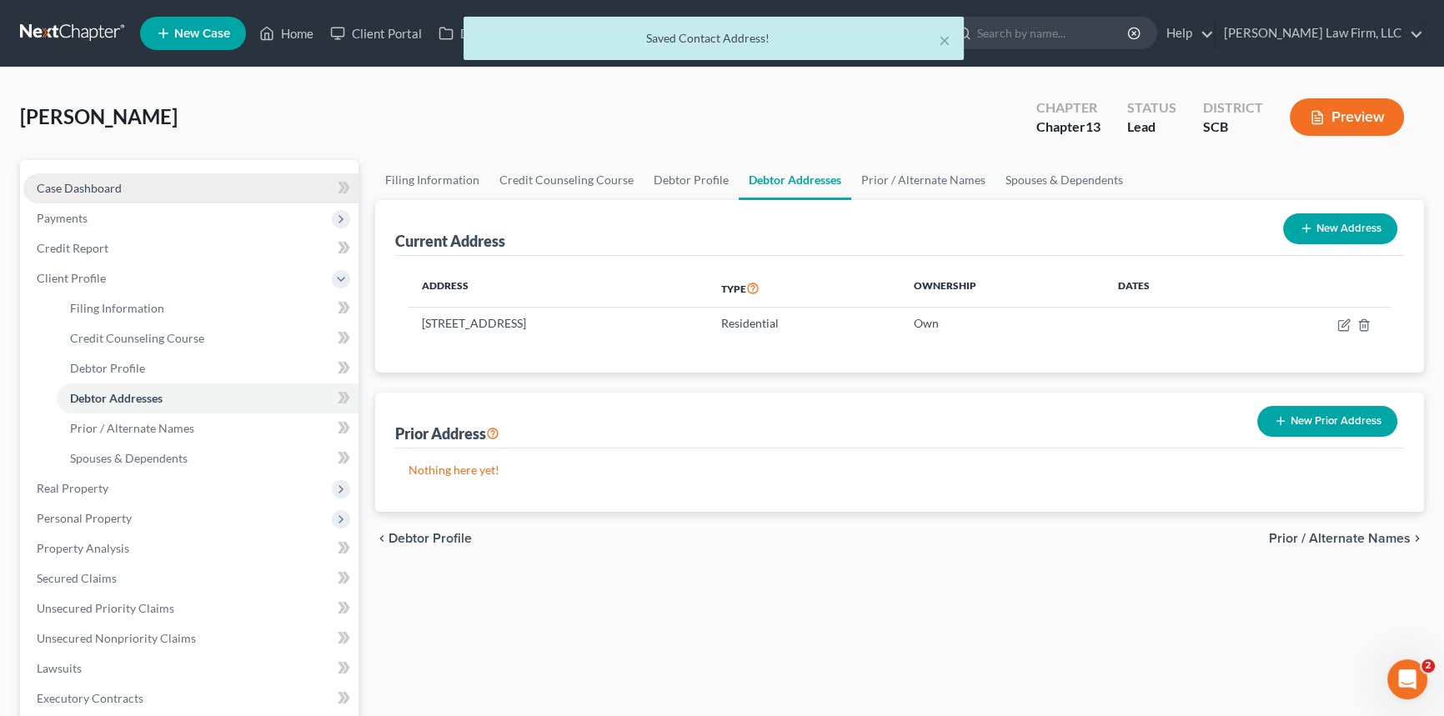
click at [78, 183] on span "Case Dashboard" at bounding box center [79, 188] width 85 height 14
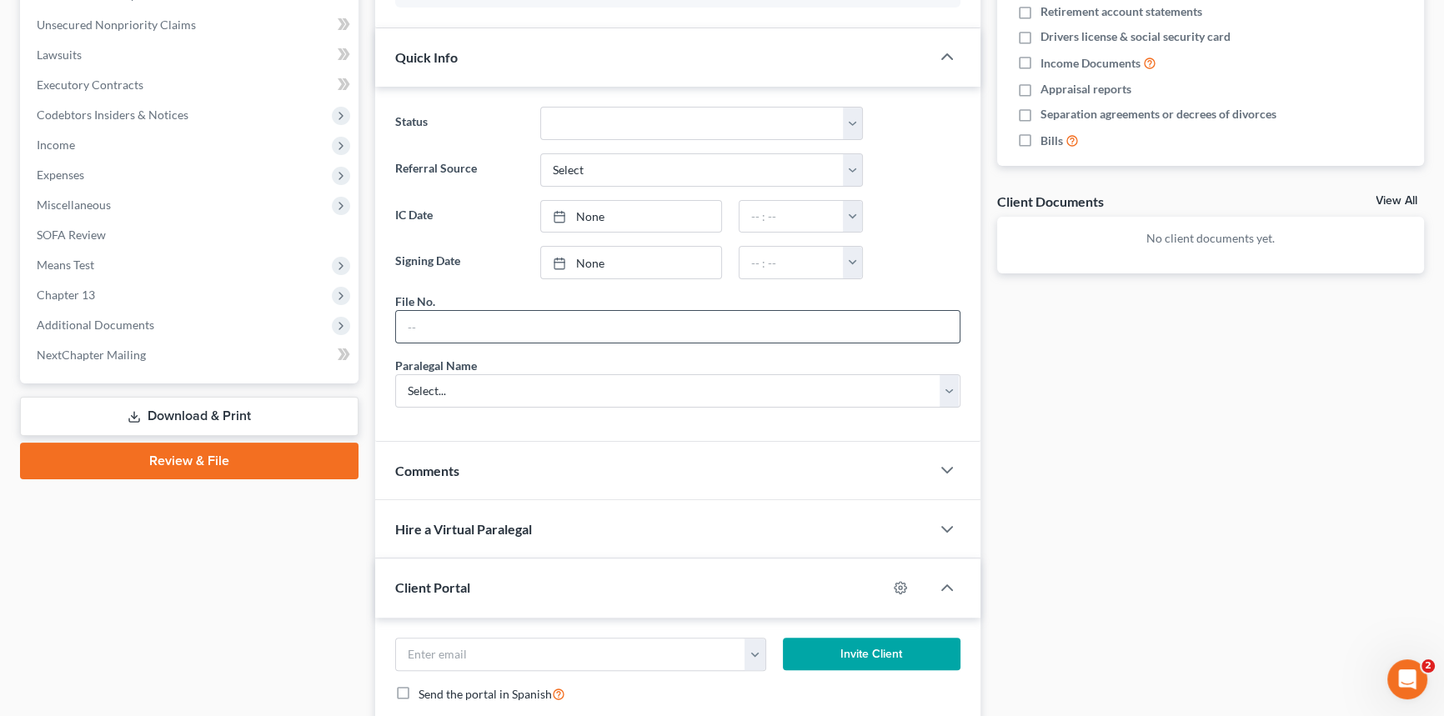
scroll to position [530, 0]
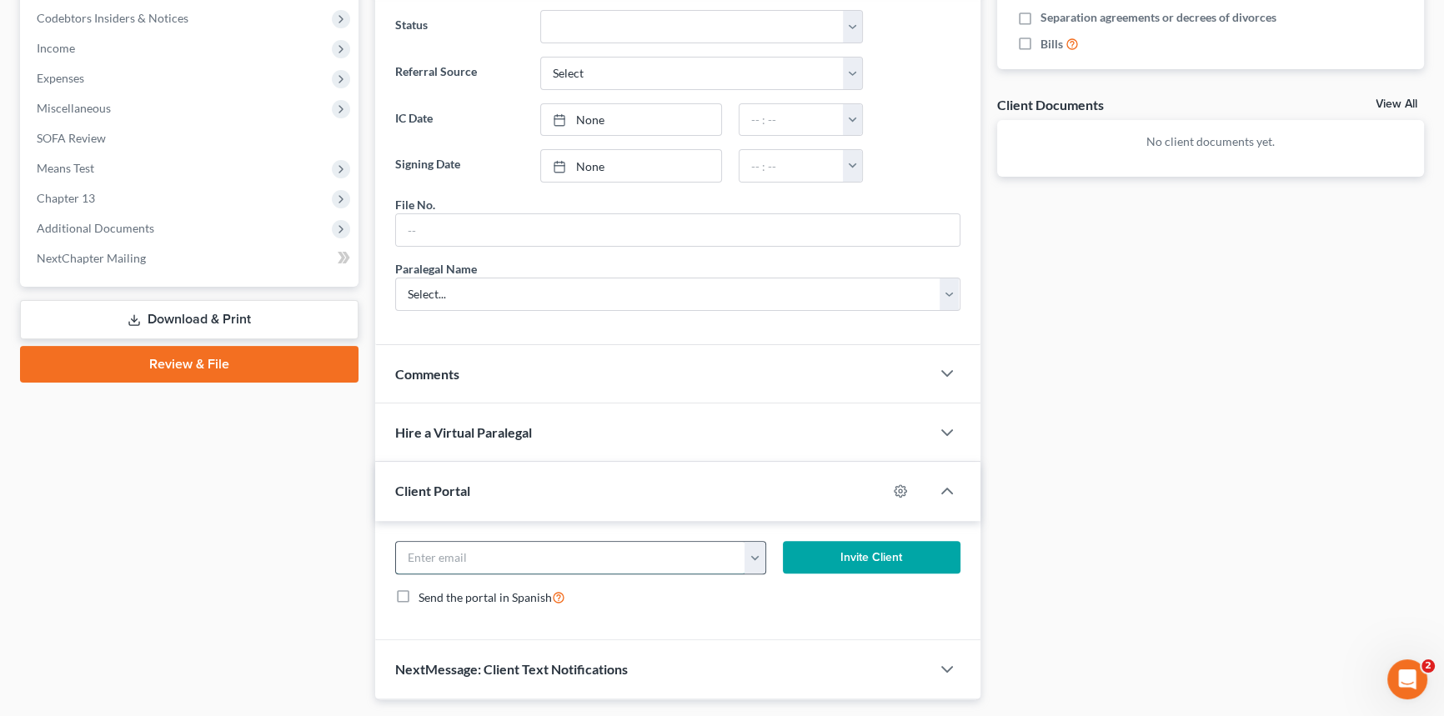
click at [451, 562] on input "email" at bounding box center [570, 558] width 349 height 32
type input "[EMAIL_ADDRESS][DOMAIN_NAME]"
click at [833, 548] on button "Invite Client" at bounding box center [872, 557] width 178 height 33
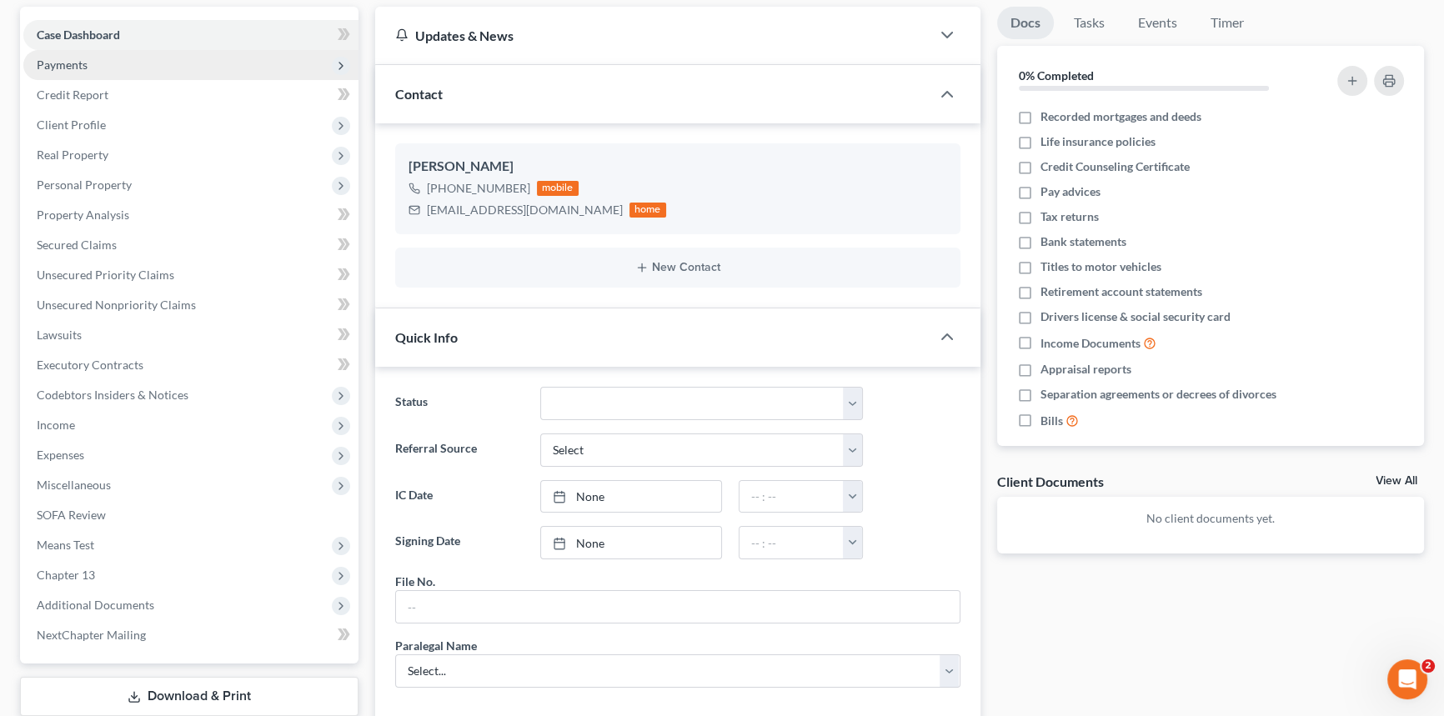
scroll to position [151, 0]
click at [61, 64] on span "Payments" at bounding box center [62, 67] width 51 height 14
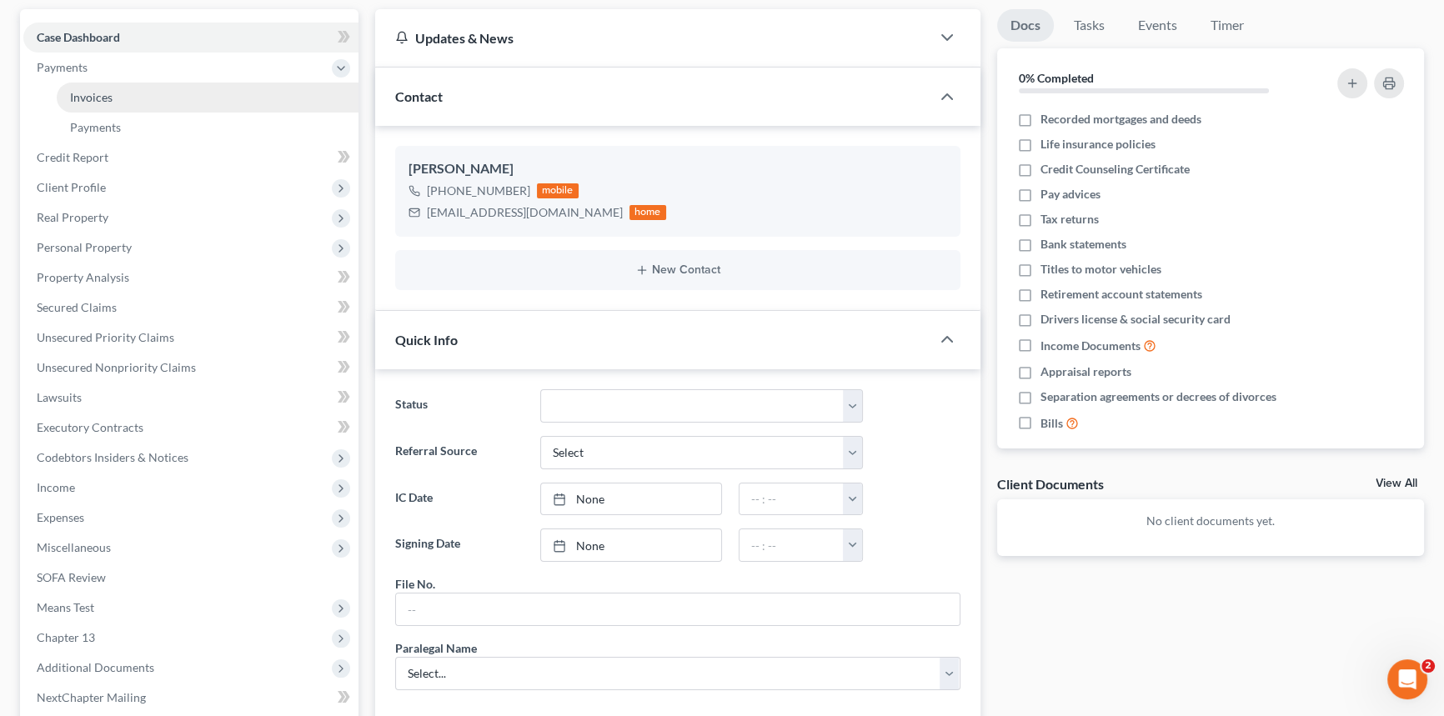
click at [89, 93] on span "Invoices" at bounding box center [91, 97] width 43 height 14
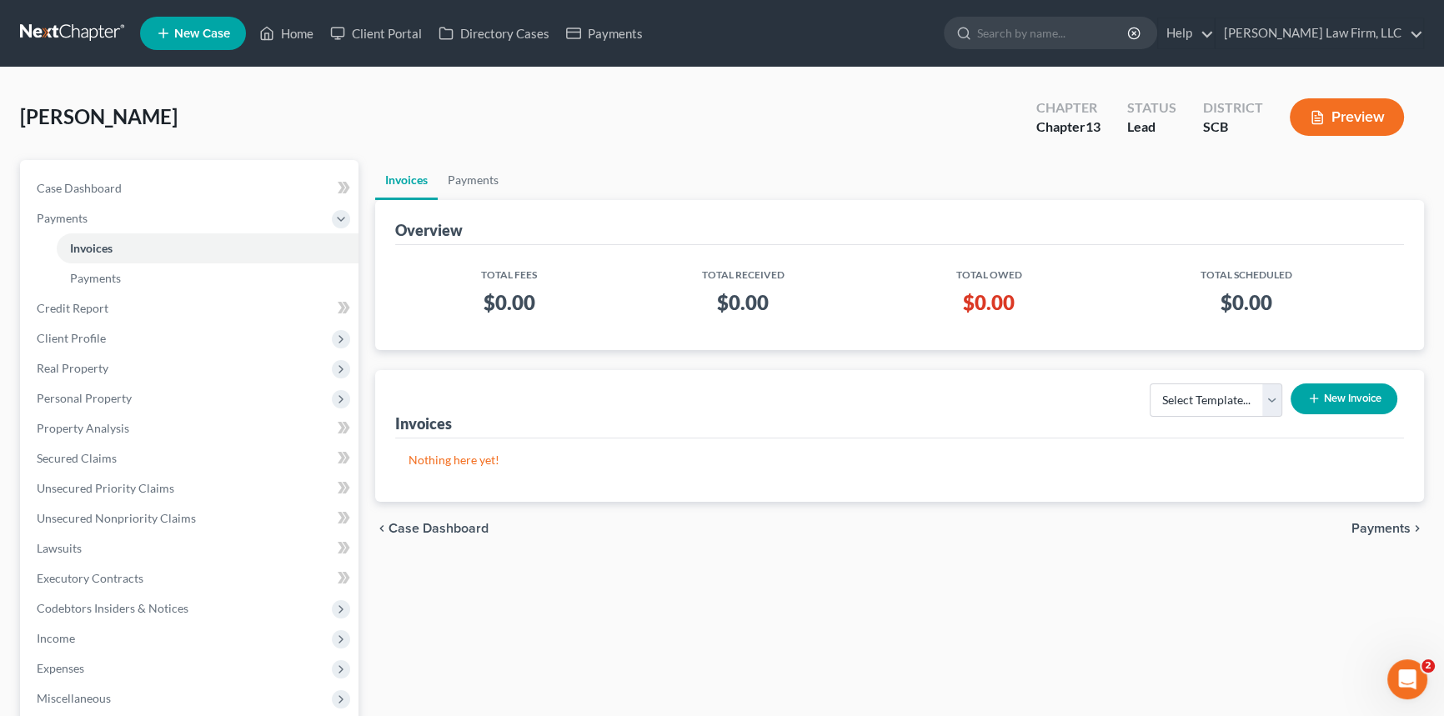
click at [1345, 390] on button "New Invoice" at bounding box center [1343, 398] width 107 height 31
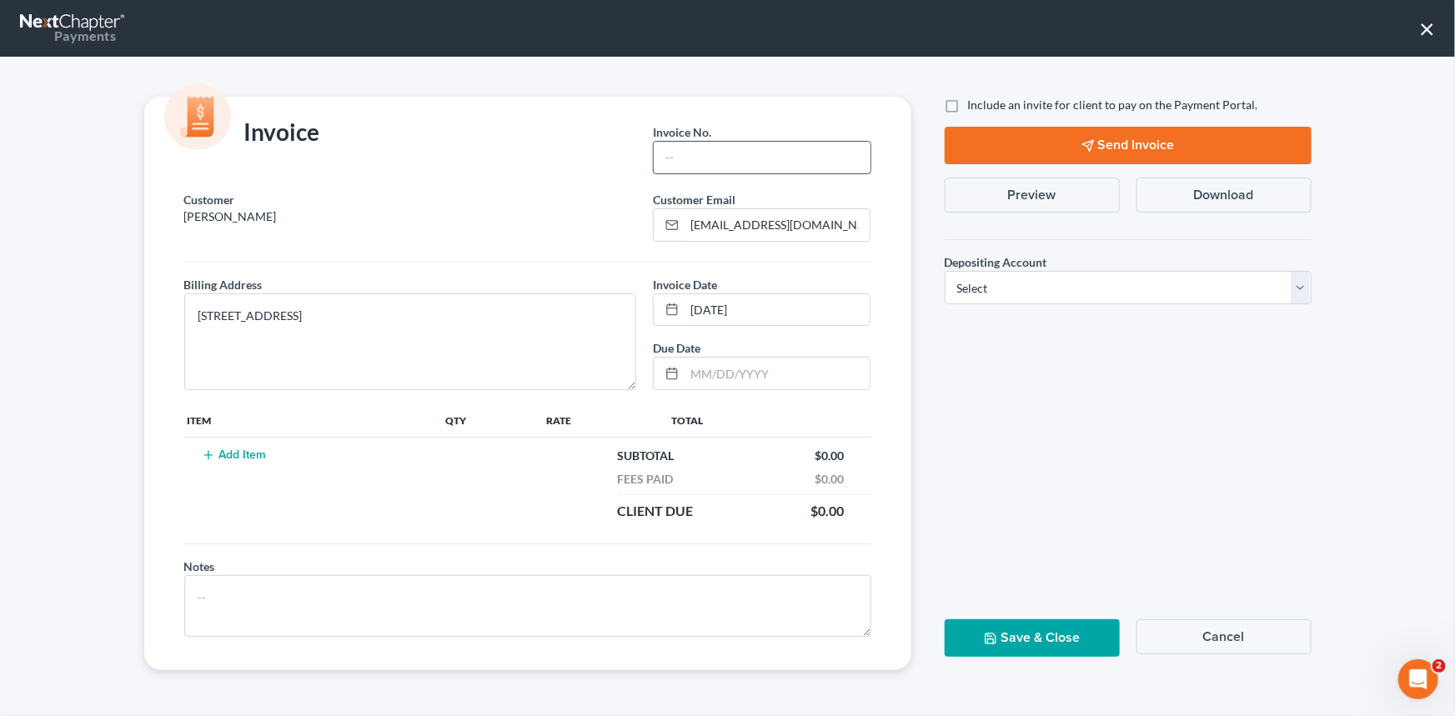
click at [684, 158] on input "text" at bounding box center [762, 158] width 216 height 32
type input "0001"
click at [225, 454] on button "Add Item" at bounding box center [234, 455] width 73 height 13
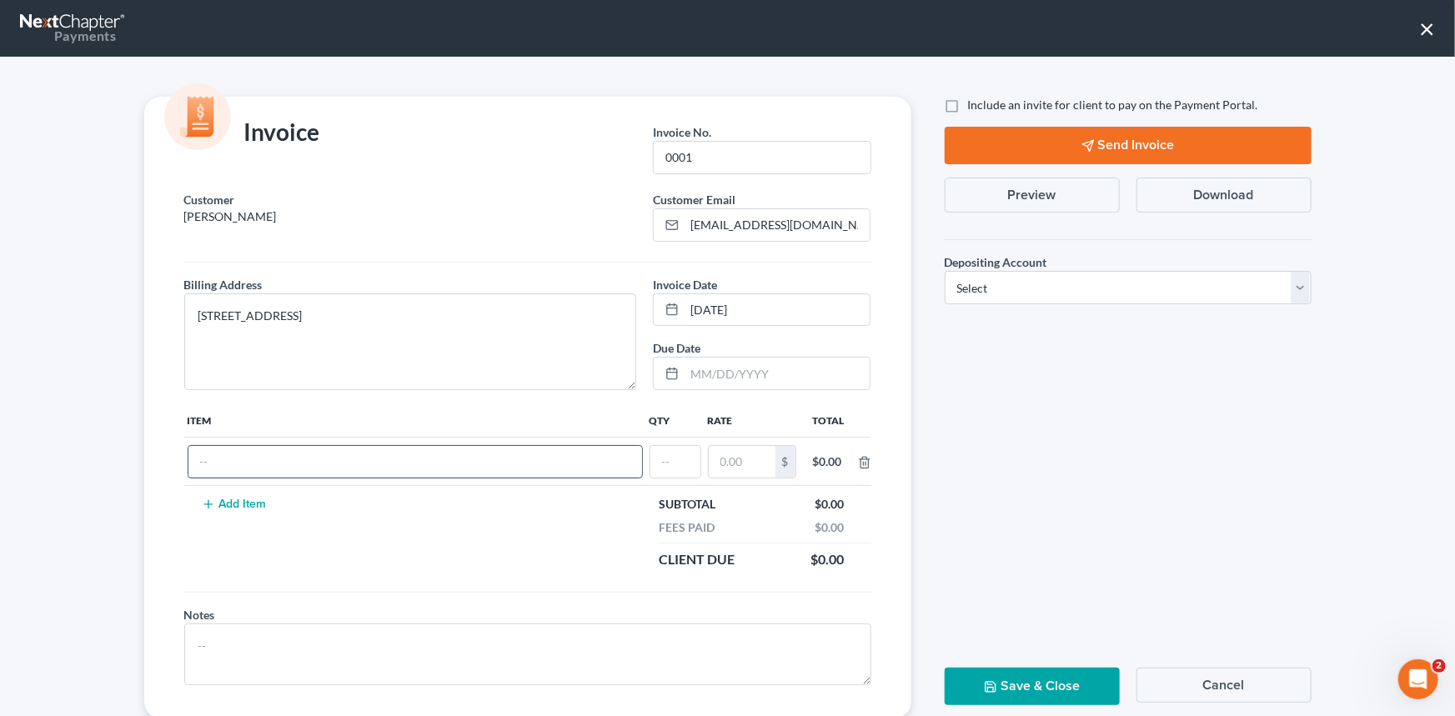
click at [207, 463] on input "text" at bounding box center [415, 462] width 454 height 32
type input "Chapter 13 Fees"
type input "1"
type input "1,800.00"
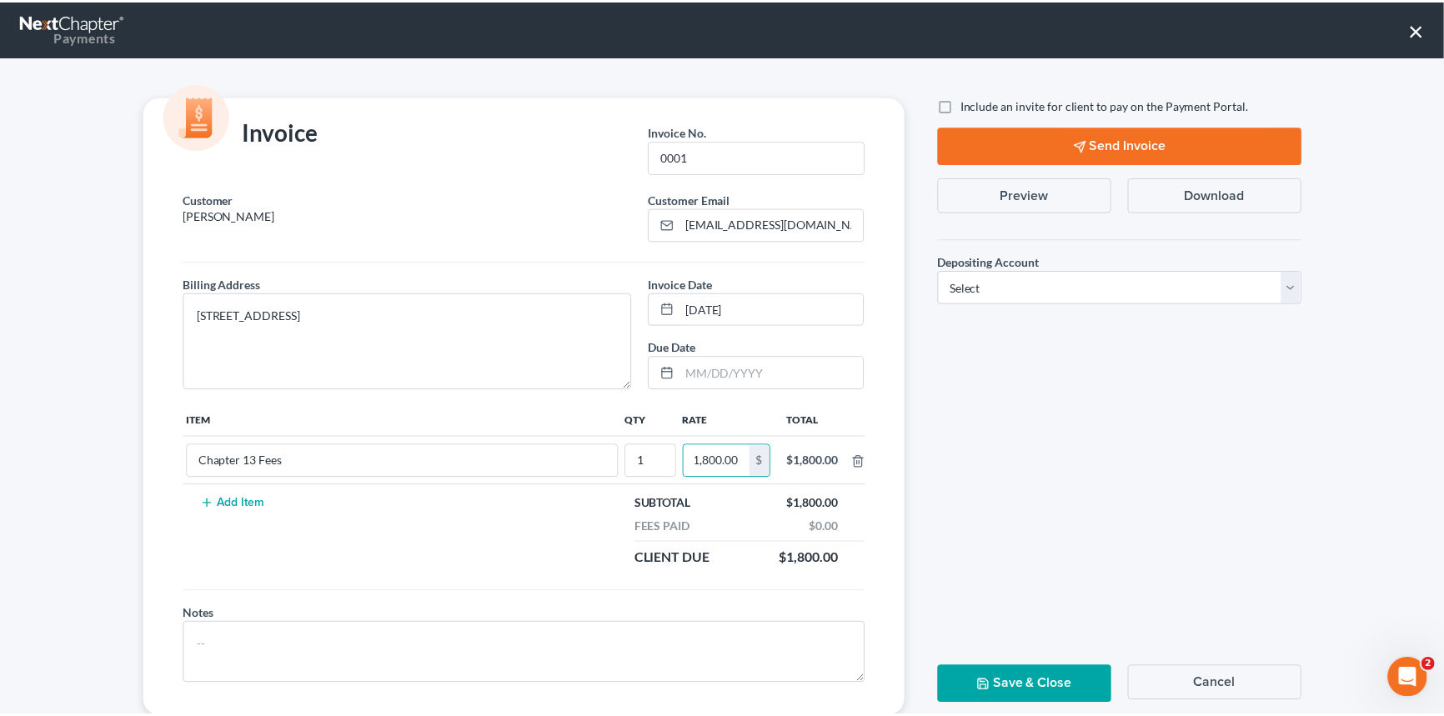
scroll to position [0, 0]
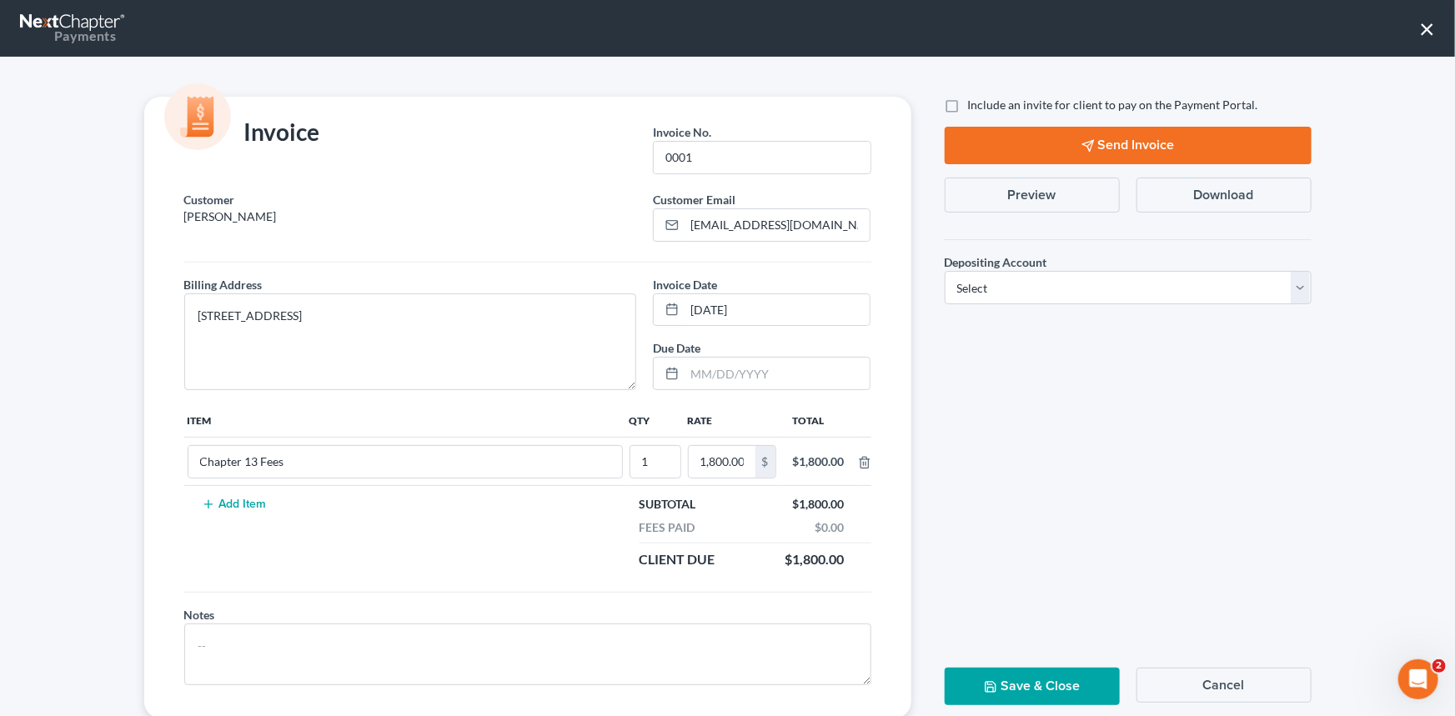
click at [1306, 283] on div "Depositing Account * Select Operation Trust" at bounding box center [1127, 272] width 383 height 92
click at [1295, 285] on select "Select Operation Trust" at bounding box center [1128, 287] width 367 height 33
select select "1"
click at [945, 271] on select "Select Operation Trust" at bounding box center [1128, 287] width 367 height 33
click at [1036, 676] on button "Save & Close" at bounding box center [1032, 687] width 175 height 38
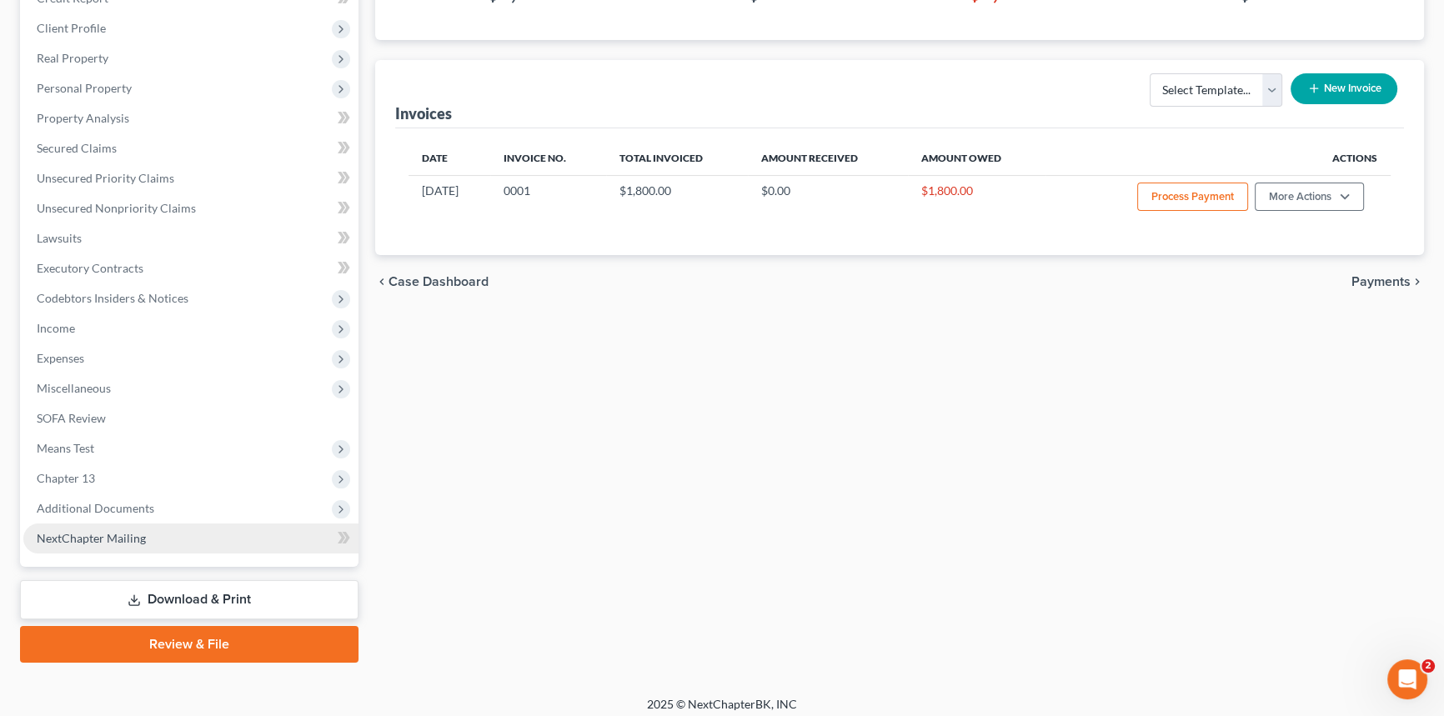
scroll to position [318, 0]
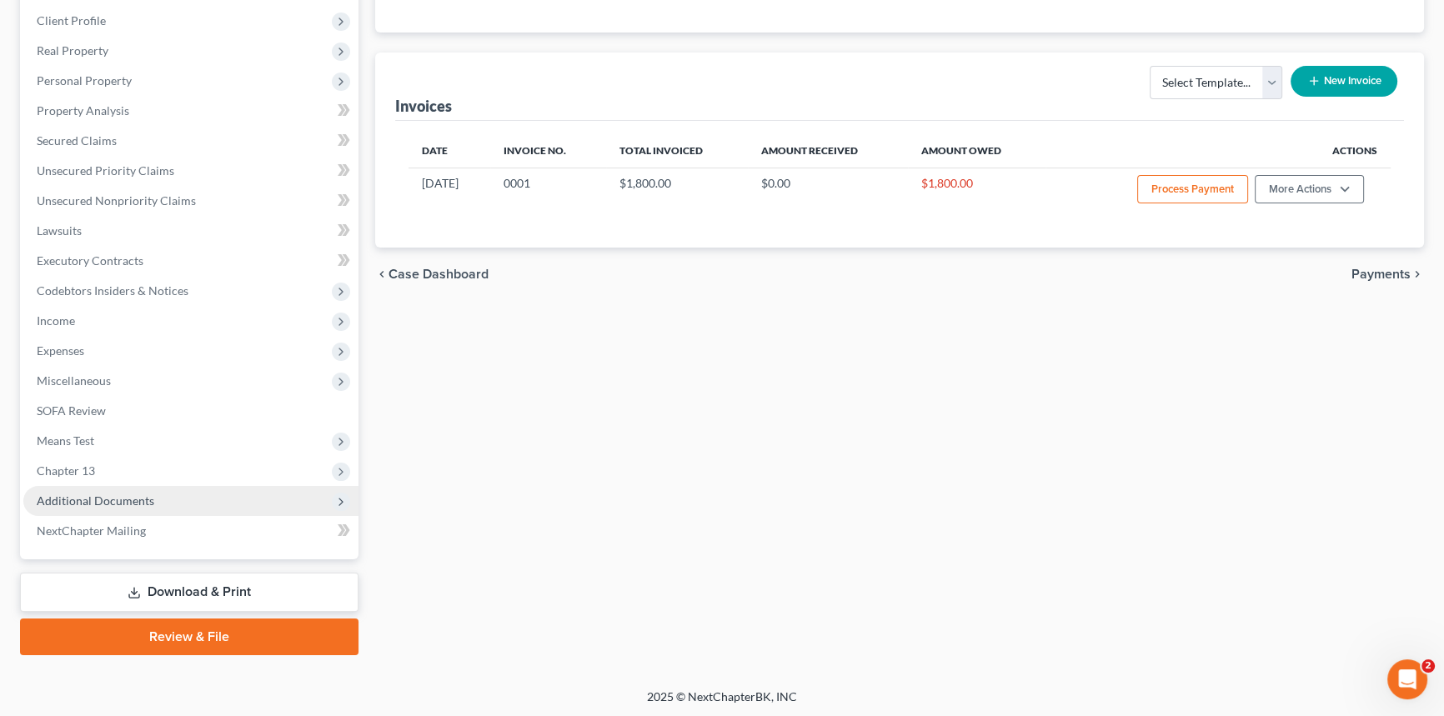
click at [75, 496] on span "Additional Documents" at bounding box center [96, 501] width 118 height 14
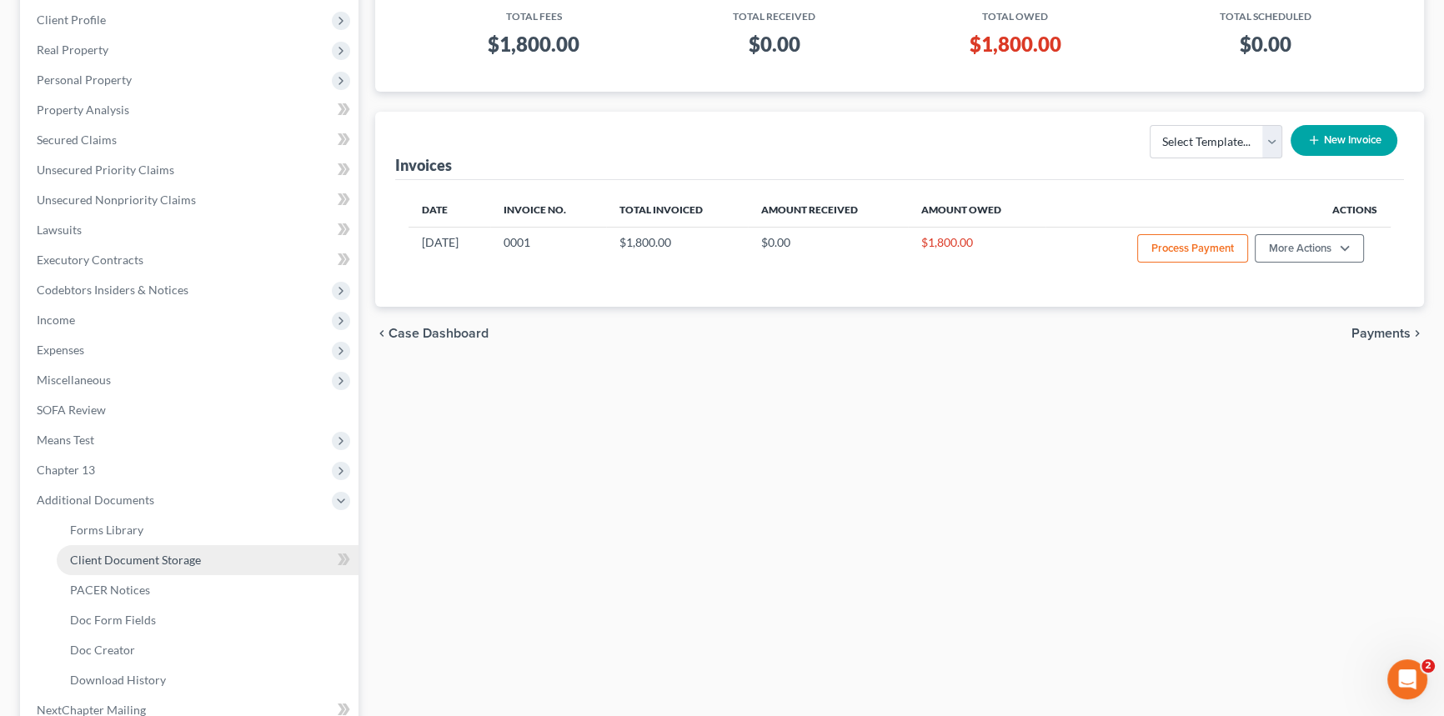
click at [112, 558] on span "Client Document Storage" at bounding box center [135, 560] width 131 height 14
